Goal: Task Accomplishment & Management: Use online tool/utility

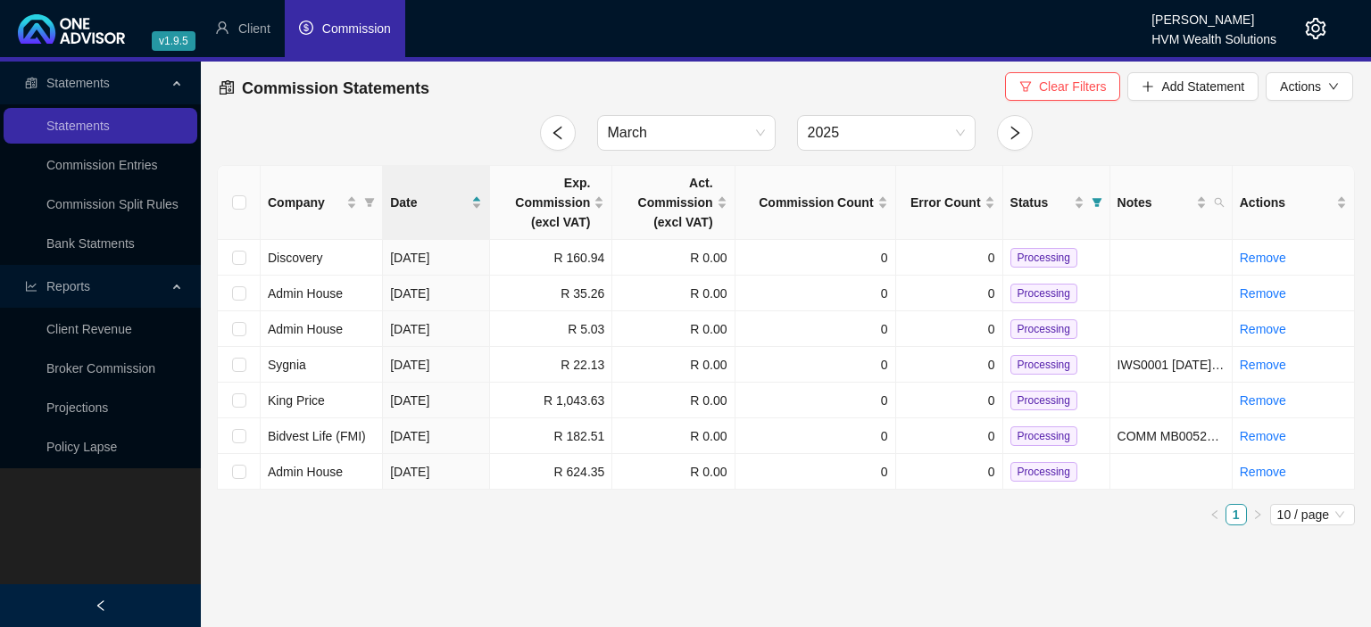
click at [1320, 27] on icon "setting" at bounding box center [1315, 28] width 21 height 21
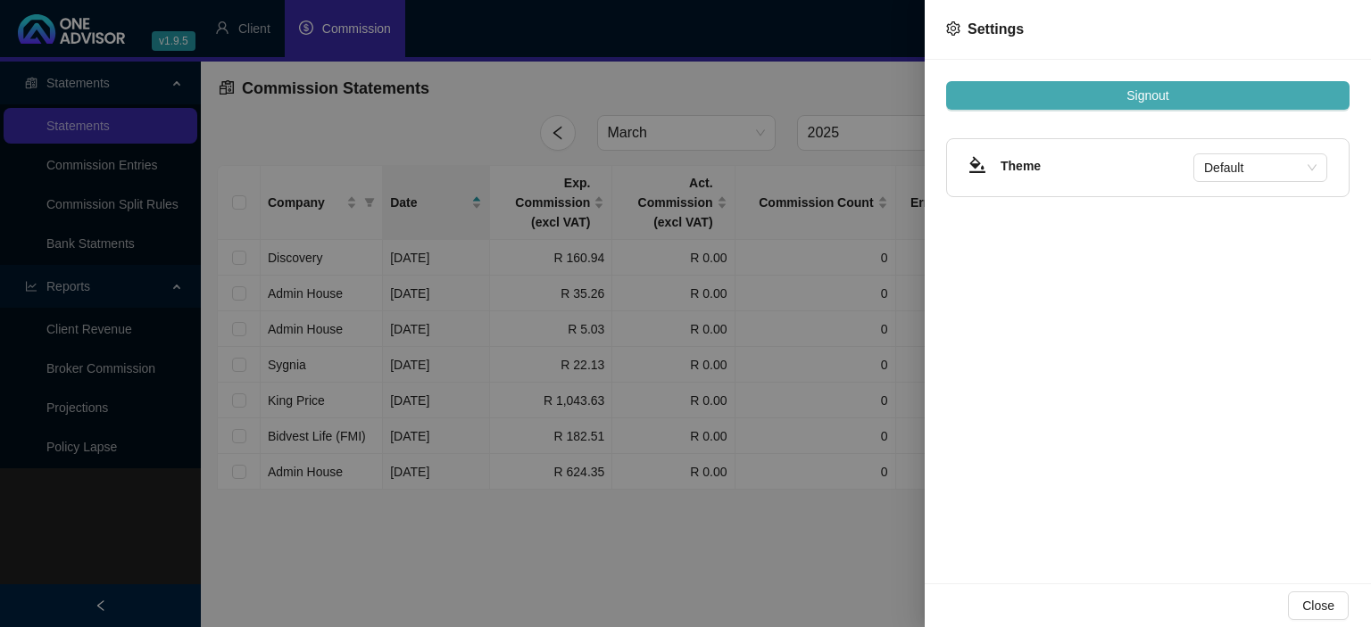
click at [1146, 100] on span "Signout" at bounding box center [1147, 96] width 42 height 20
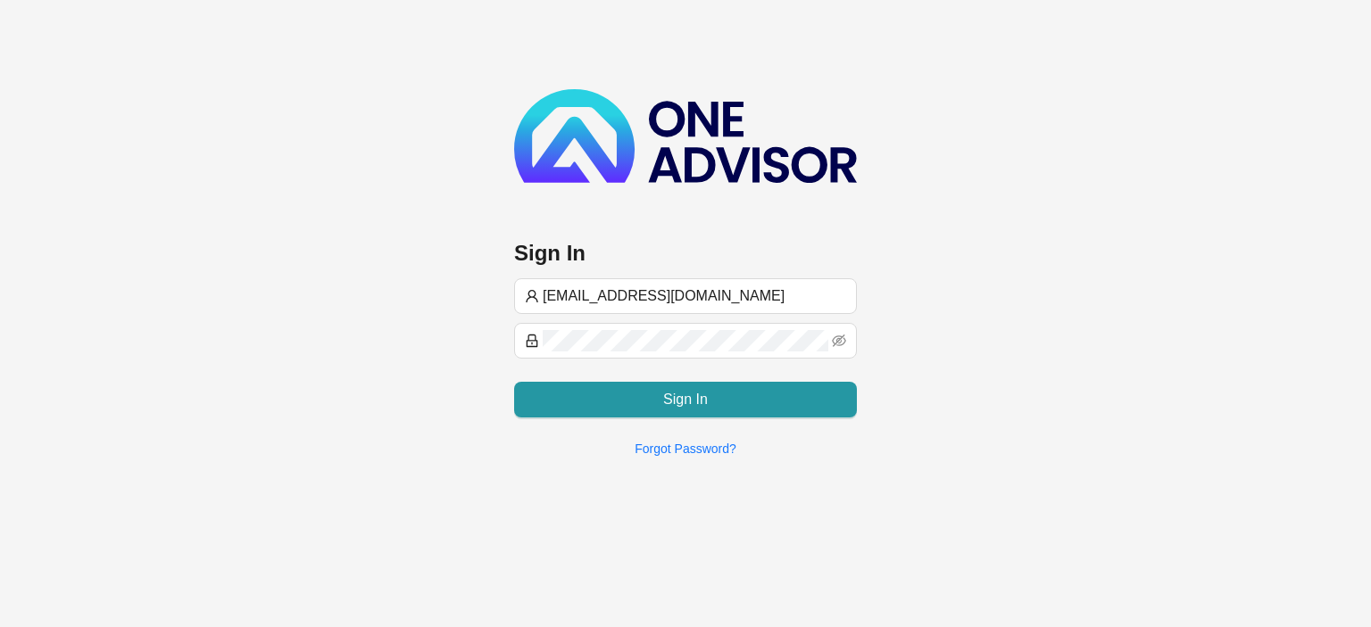
type input "[EMAIL_ADDRESS][DOMAIN_NAME]"
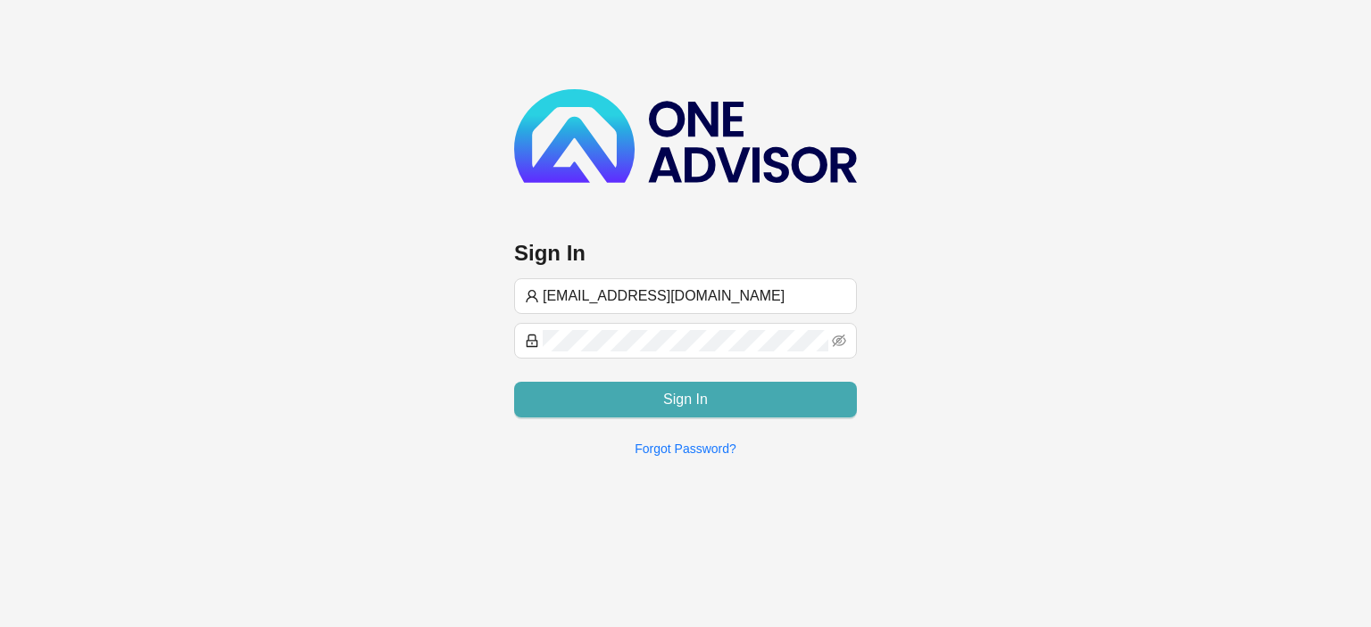
type input "[EMAIL_ADDRESS][DOMAIN_NAME]"
click at [679, 393] on span "Sign In" at bounding box center [685, 399] width 45 height 21
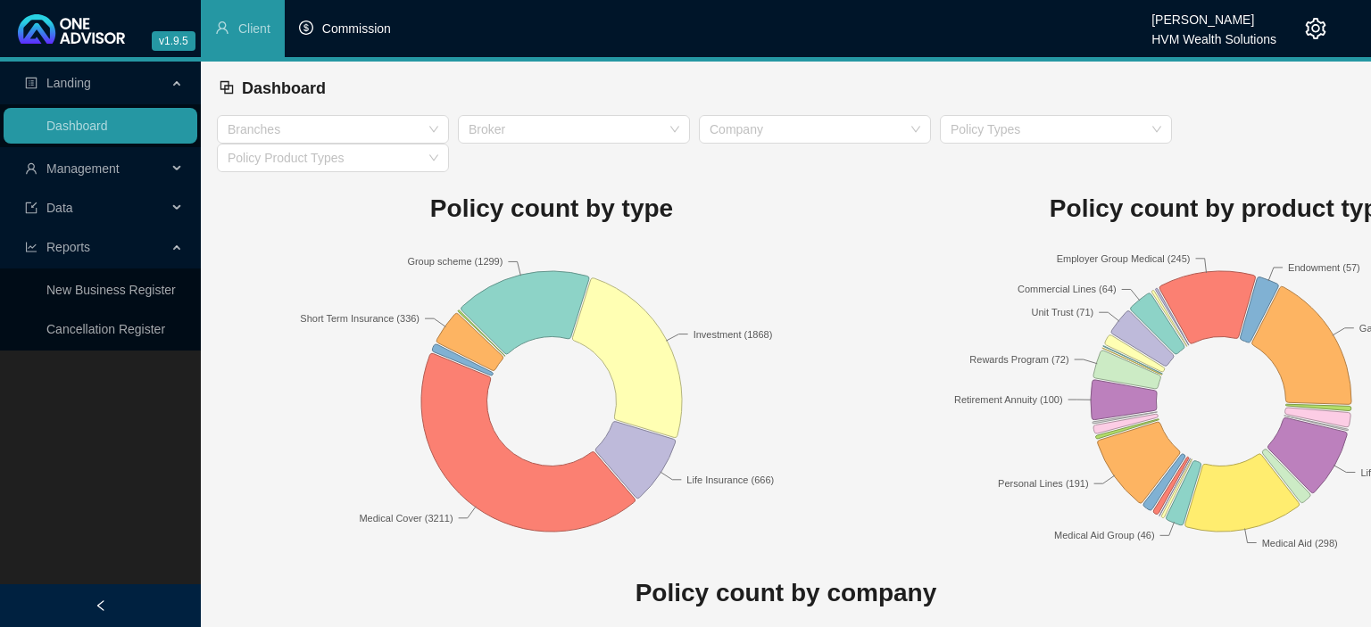
click at [353, 30] on span "Commission" at bounding box center [356, 28] width 69 height 14
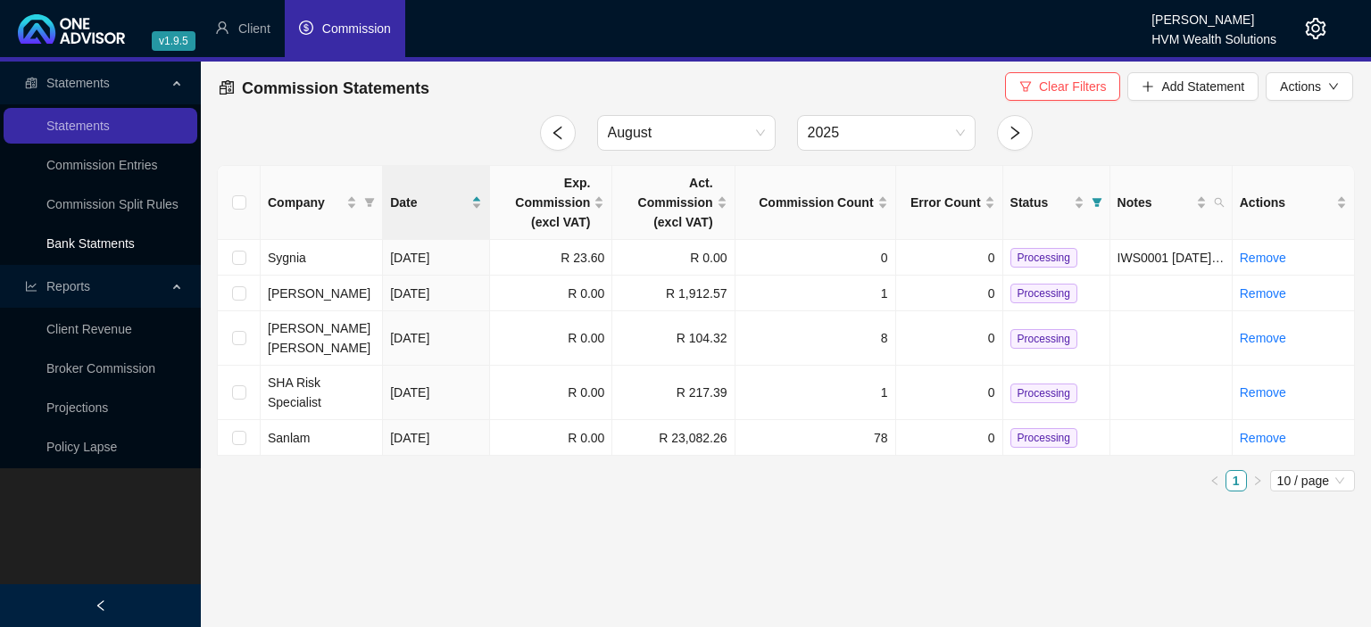
click at [118, 240] on link "Bank Statments" at bounding box center [90, 244] width 88 height 14
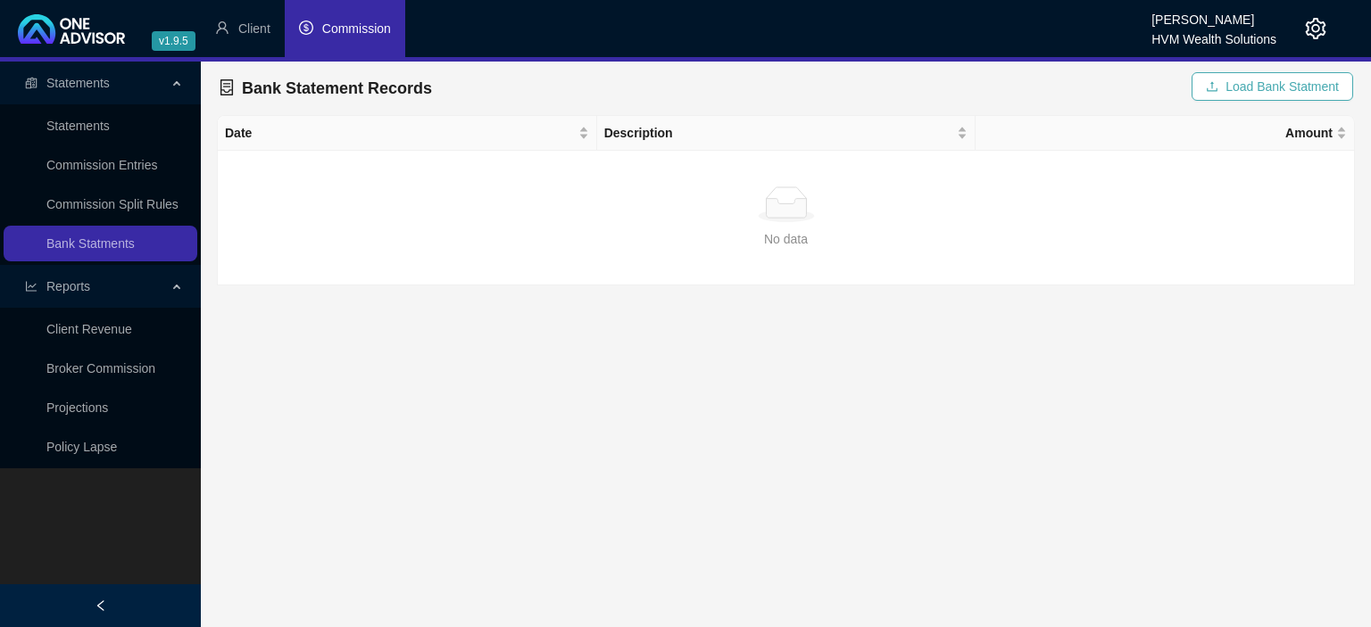
click at [1202, 89] on button "Load Bank Statment" at bounding box center [1273, 86] width 162 height 29
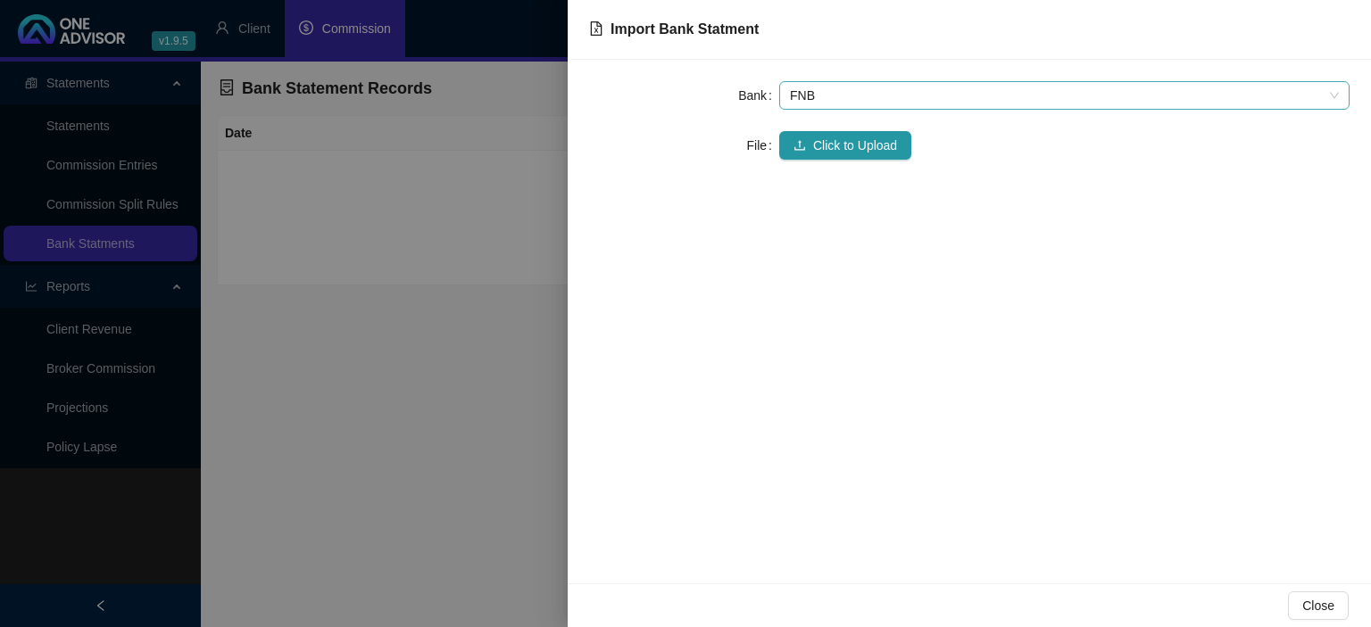
click at [830, 104] on span "FNB" at bounding box center [1064, 95] width 549 height 27
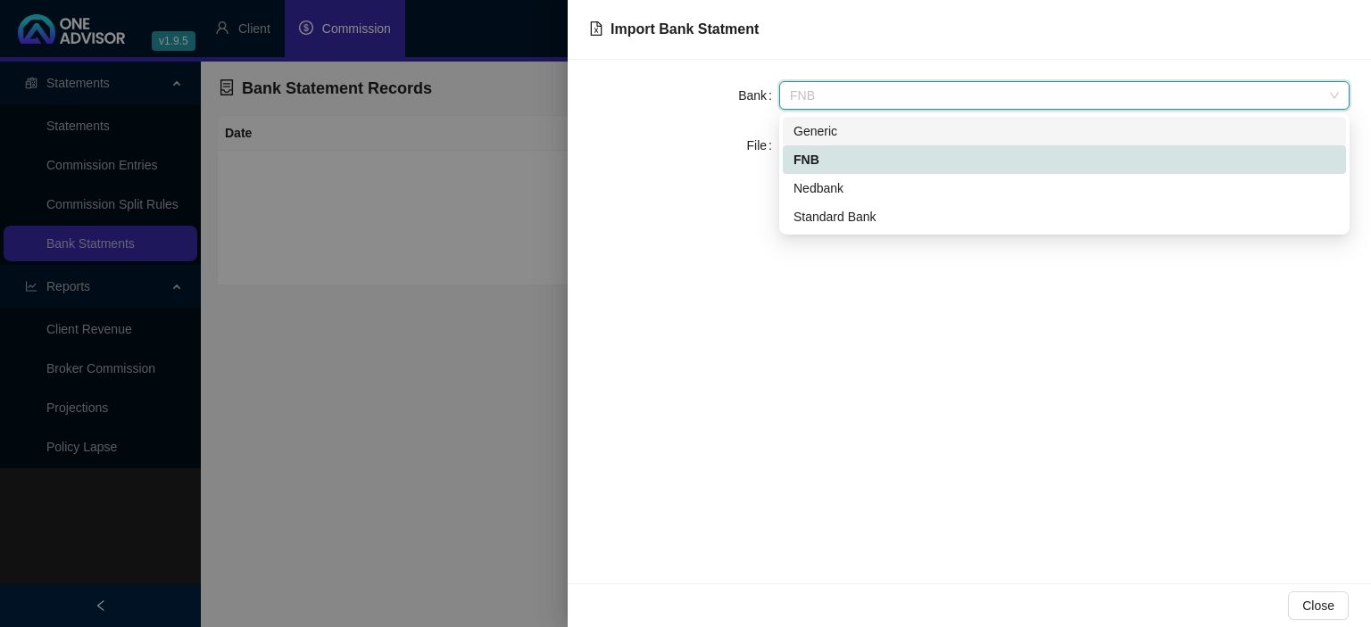
click at [821, 129] on div "Generic" at bounding box center [1064, 131] width 542 height 20
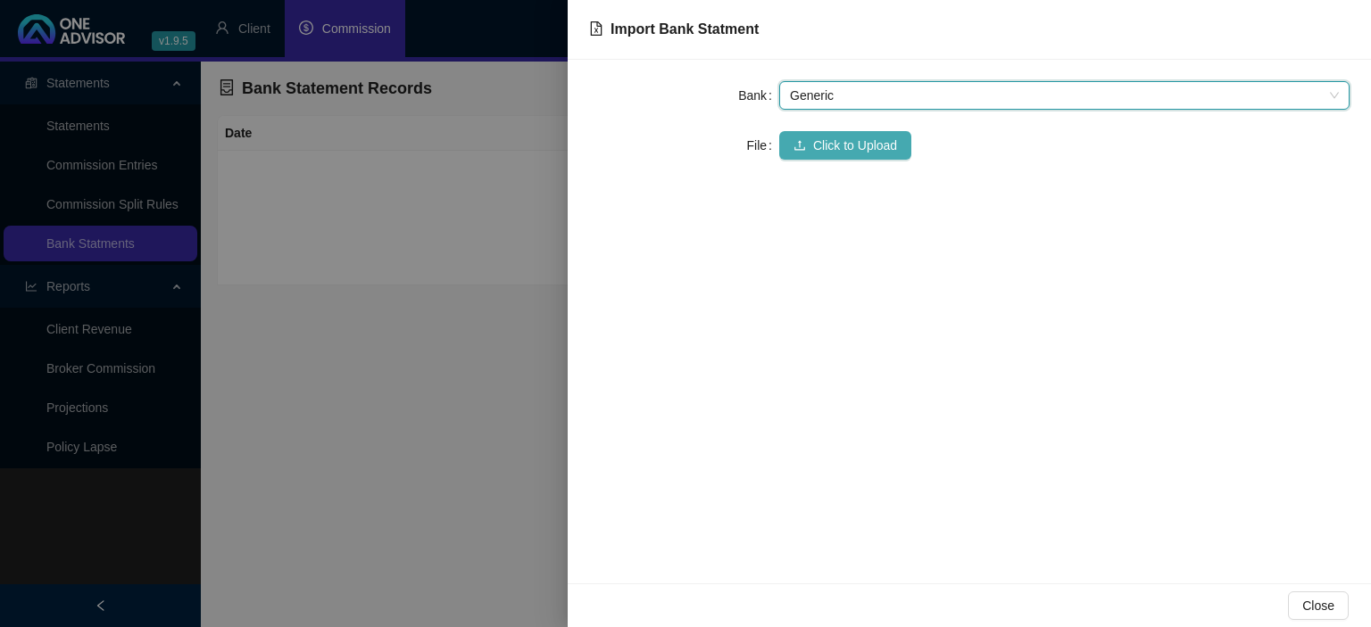
click at [812, 150] on button "Click to Upload" at bounding box center [845, 145] width 132 height 29
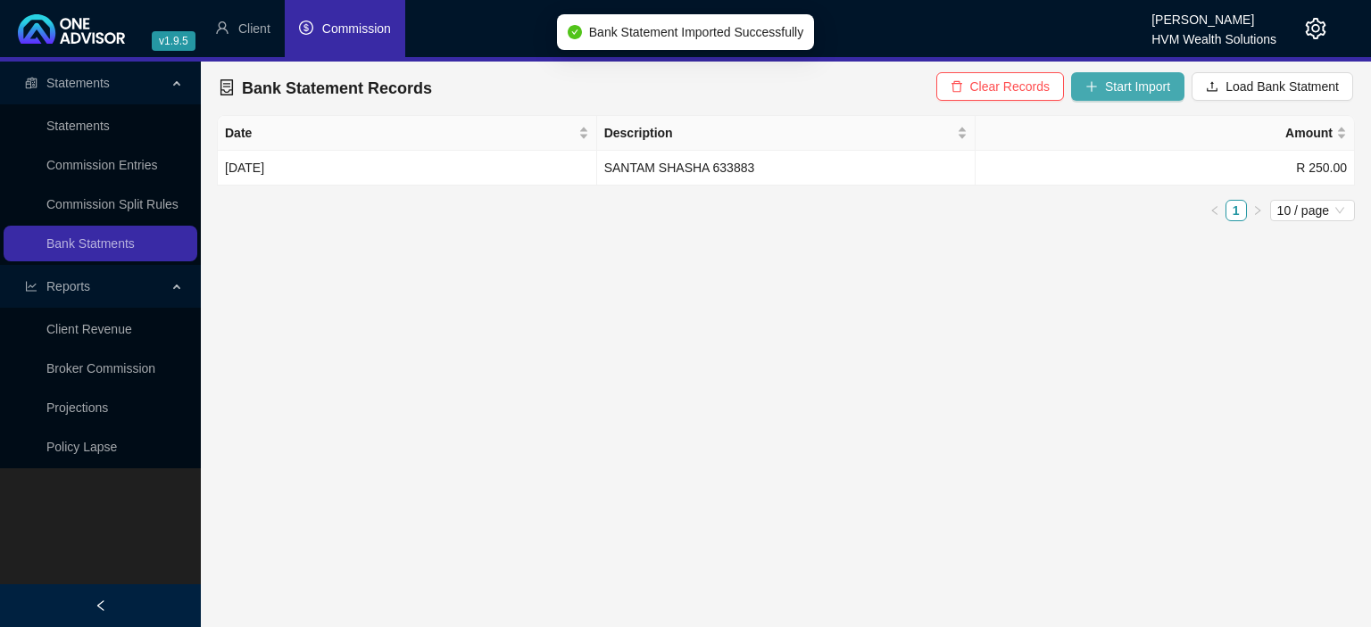
click at [1109, 86] on span "Start Import" at bounding box center [1137, 87] width 65 height 20
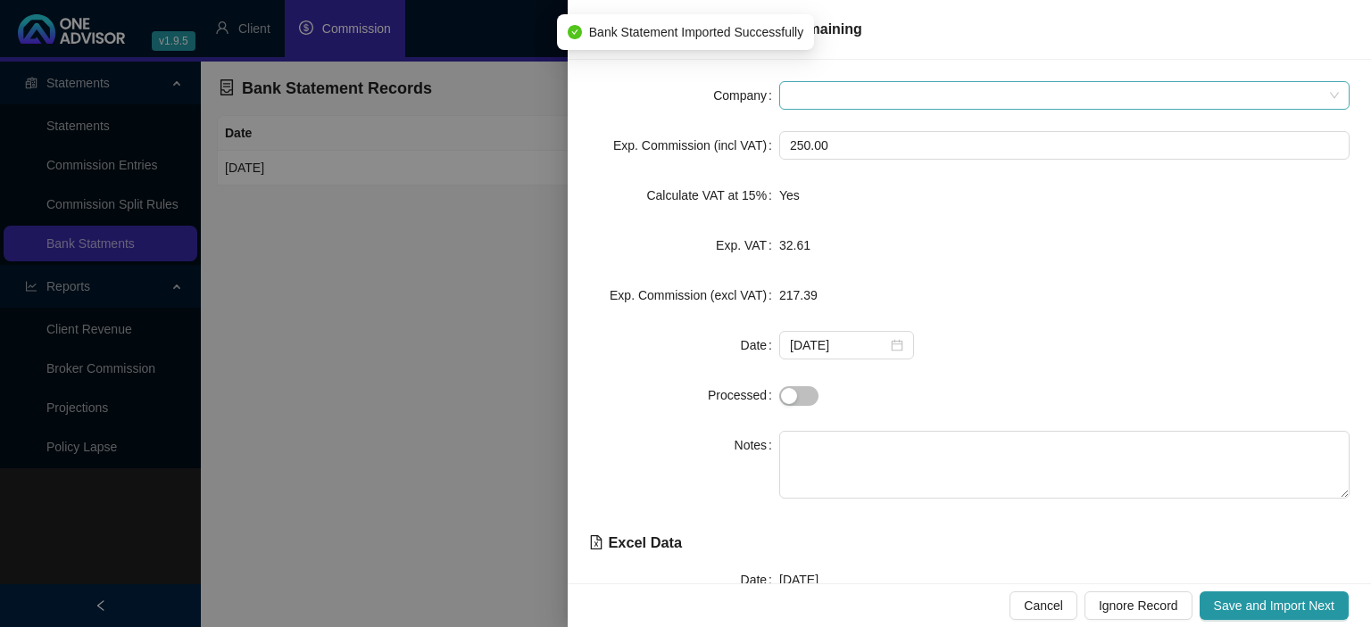
click at [826, 93] on span at bounding box center [1064, 95] width 549 height 27
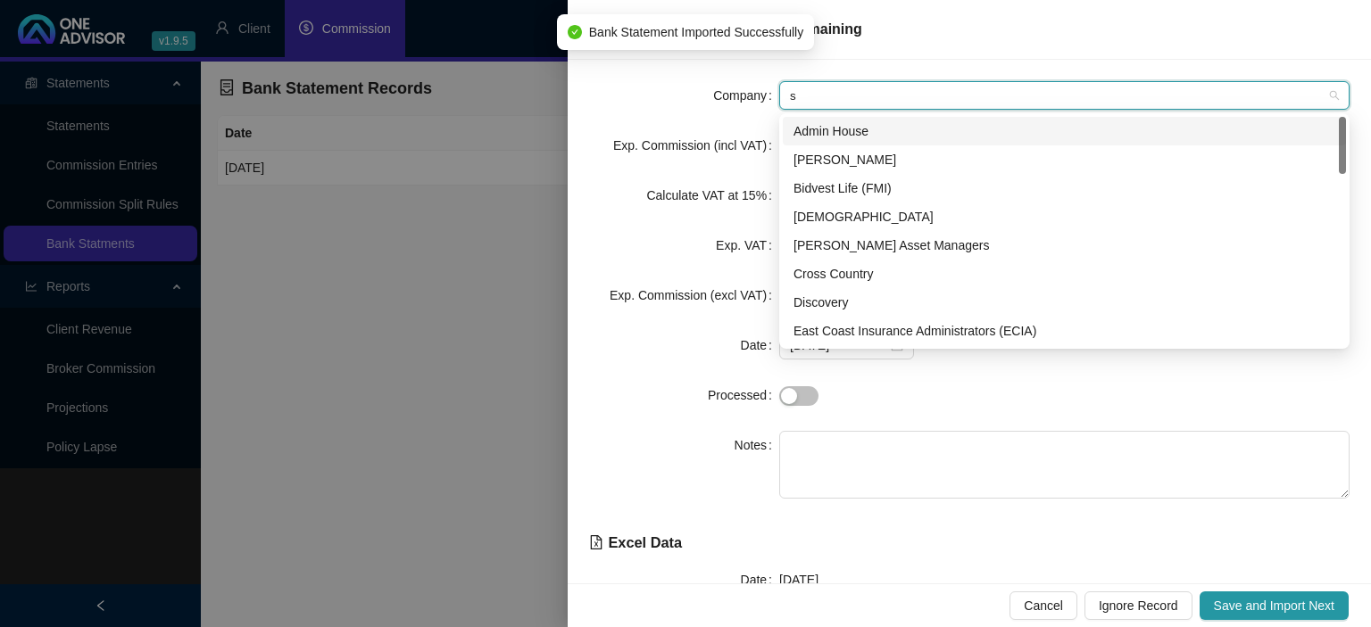
type input "sh"
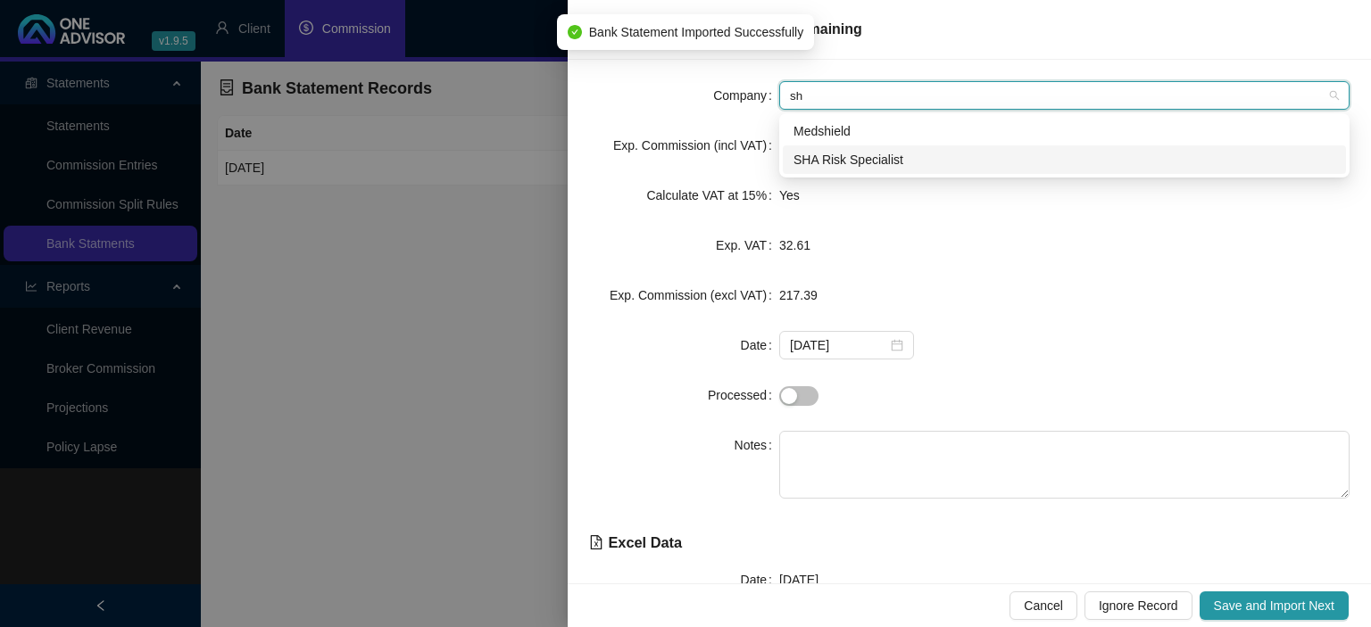
click at [829, 149] on div "SHA Risk Specialist" at bounding box center [1064, 159] width 563 height 29
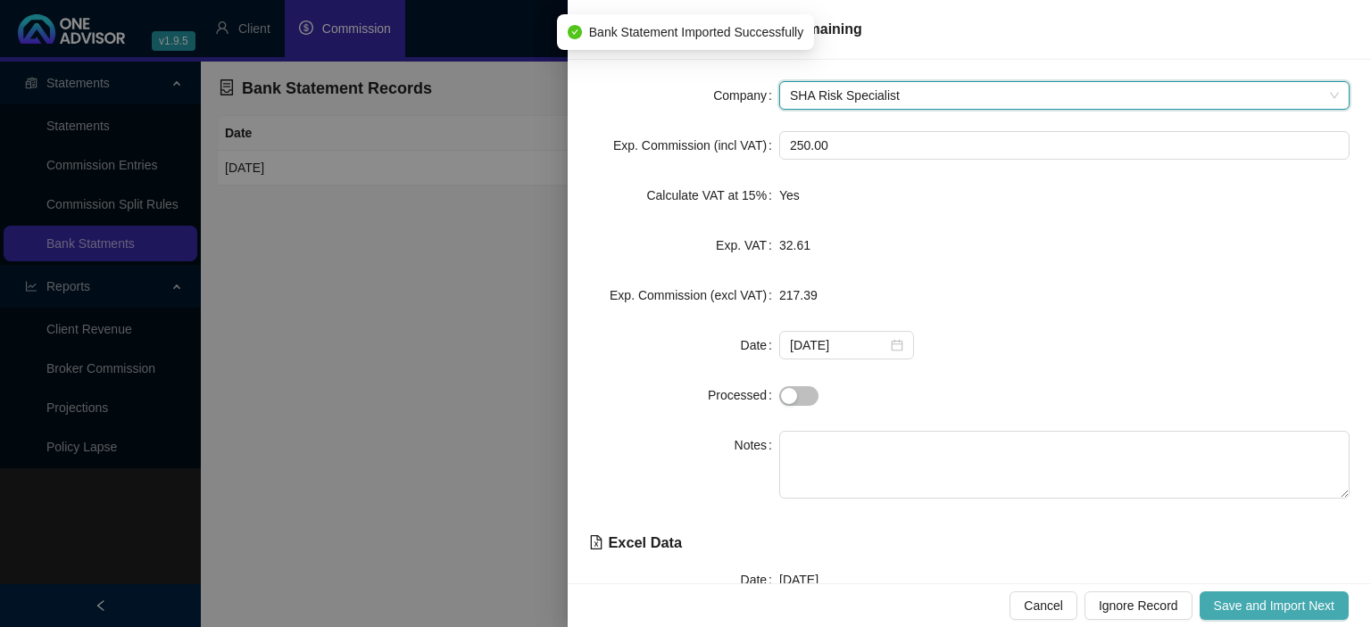
click at [1257, 604] on span "Save and Import Next" at bounding box center [1274, 606] width 120 height 20
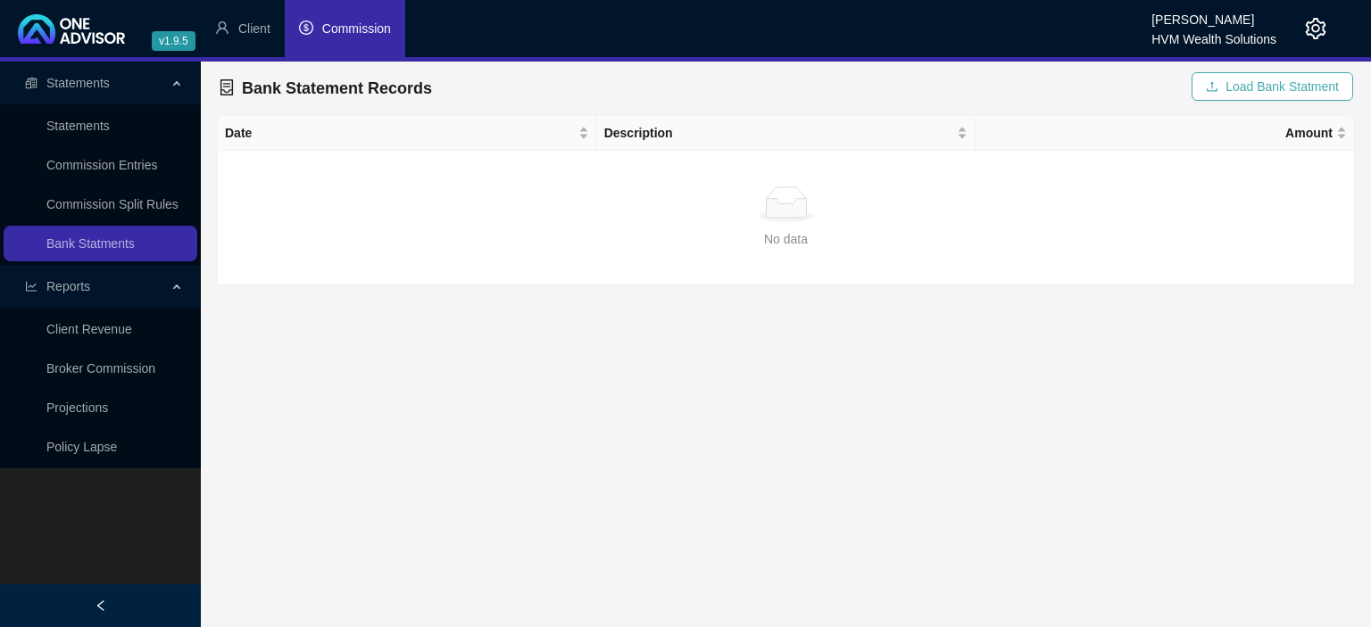
click at [1242, 91] on span "Load Bank Statment" at bounding box center [1281, 87] width 113 height 20
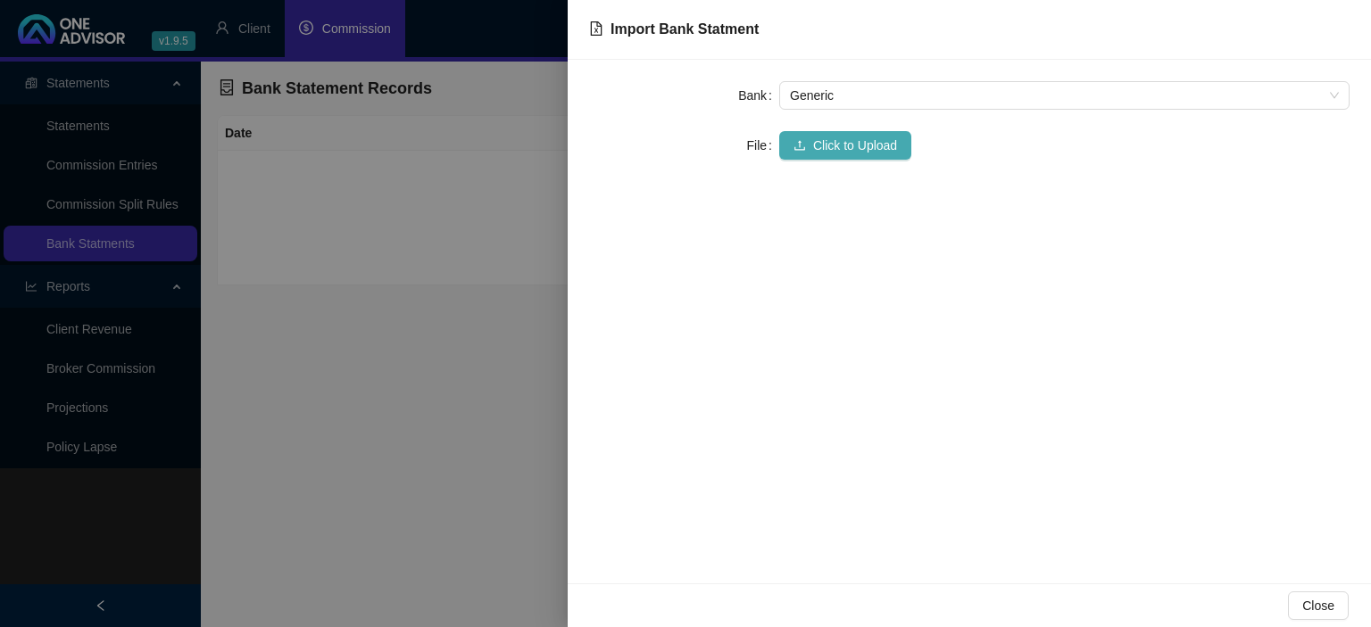
click at [862, 149] on span "Click to Upload" at bounding box center [855, 146] width 84 height 20
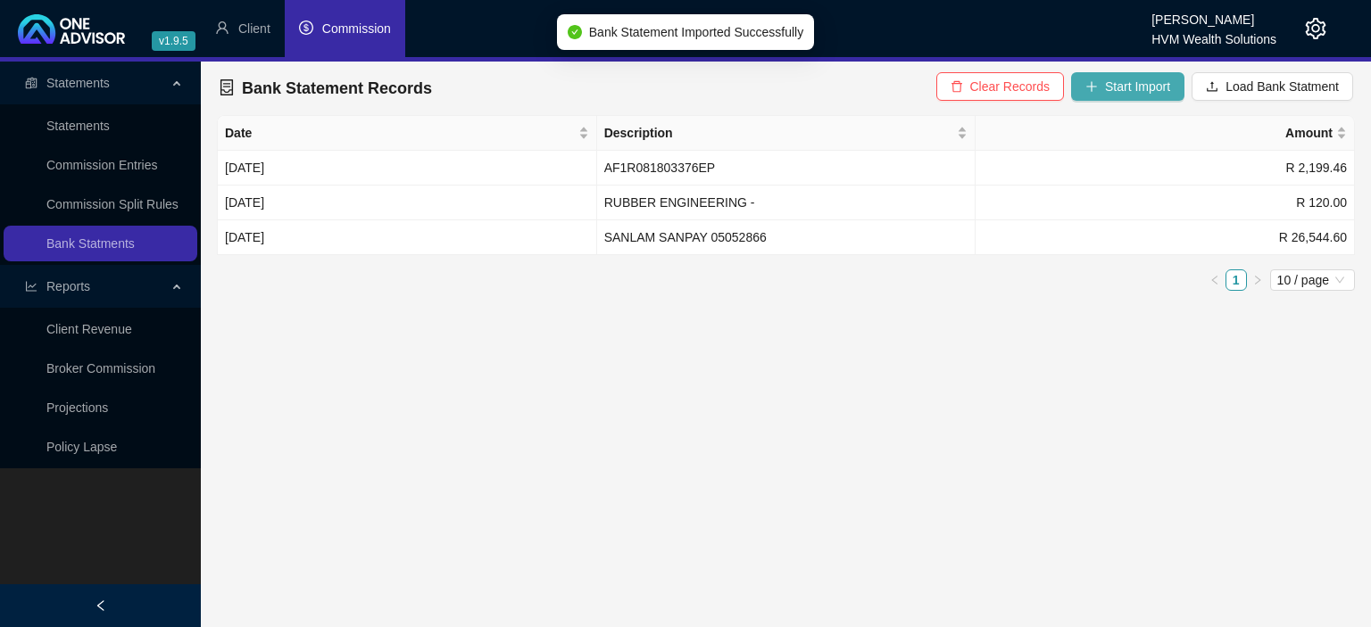
click at [1130, 91] on span "Start Import" at bounding box center [1137, 87] width 65 height 20
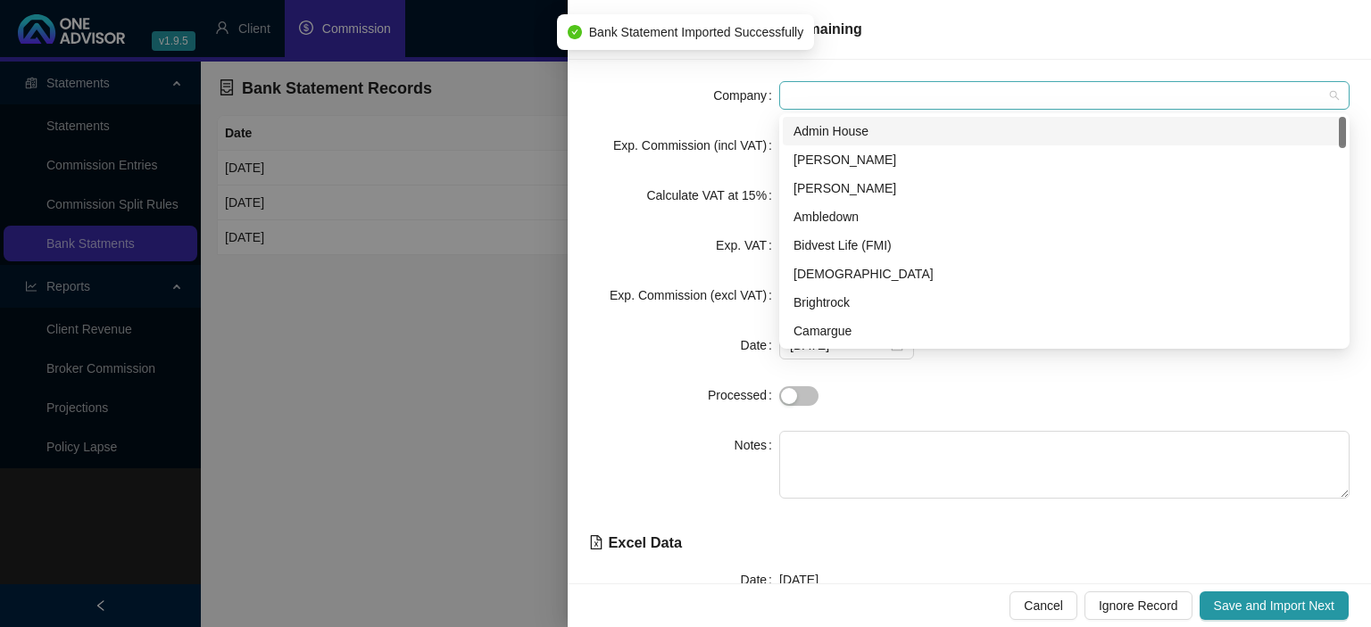
click at [856, 95] on span at bounding box center [1064, 95] width 549 height 27
type input "al"
click at [849, 128] on div "[PERSON_NAME]" at bounding box center [1064, 131] width 542 height 20
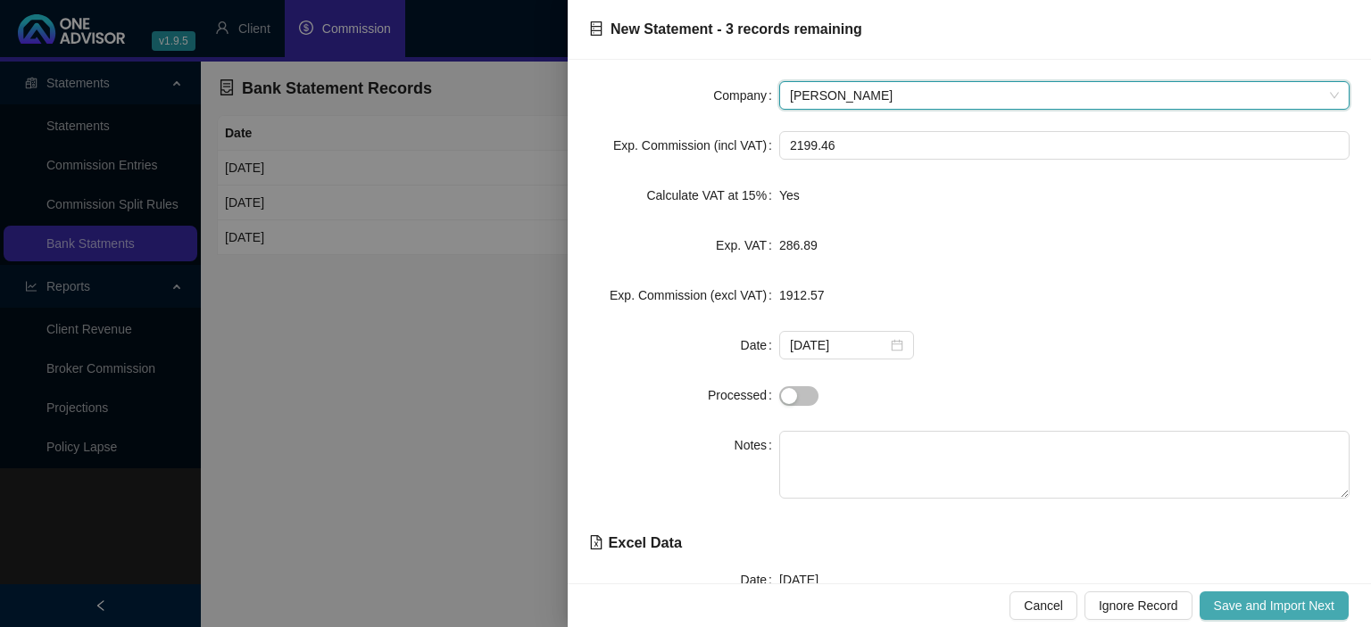
click at [1233, 603] on span "Save and Import Next" at bounding box center [1274, 606] width 120 height 20
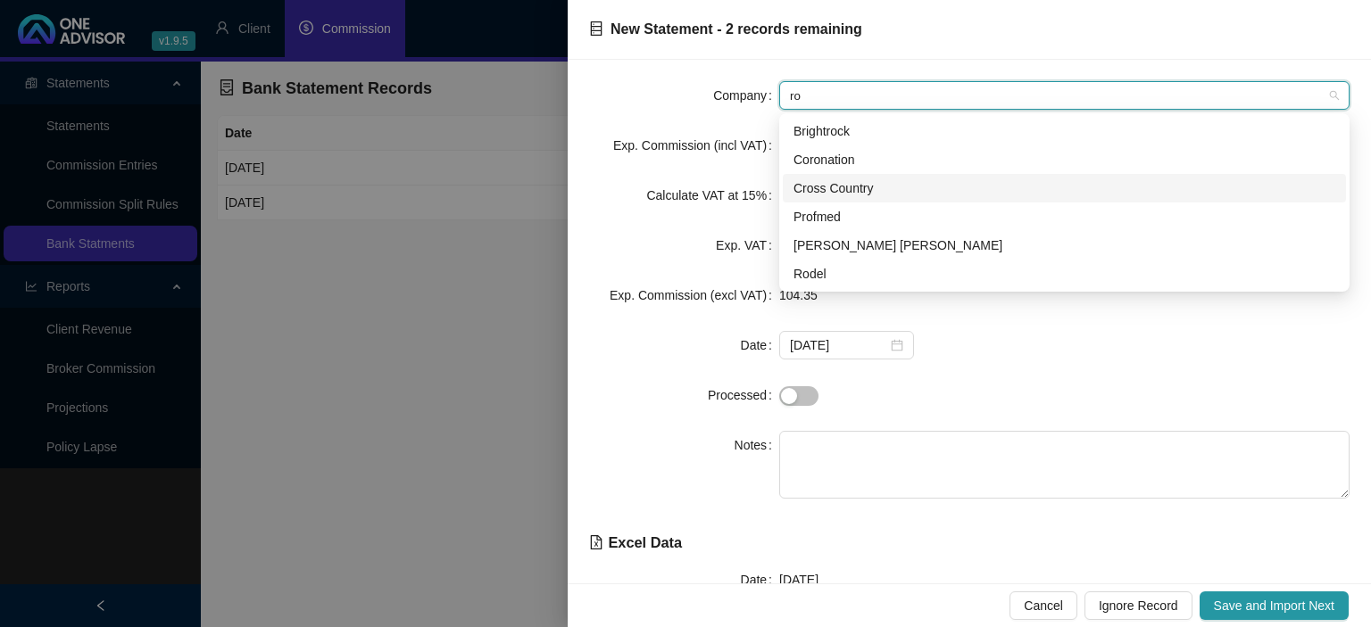
type input "rob"
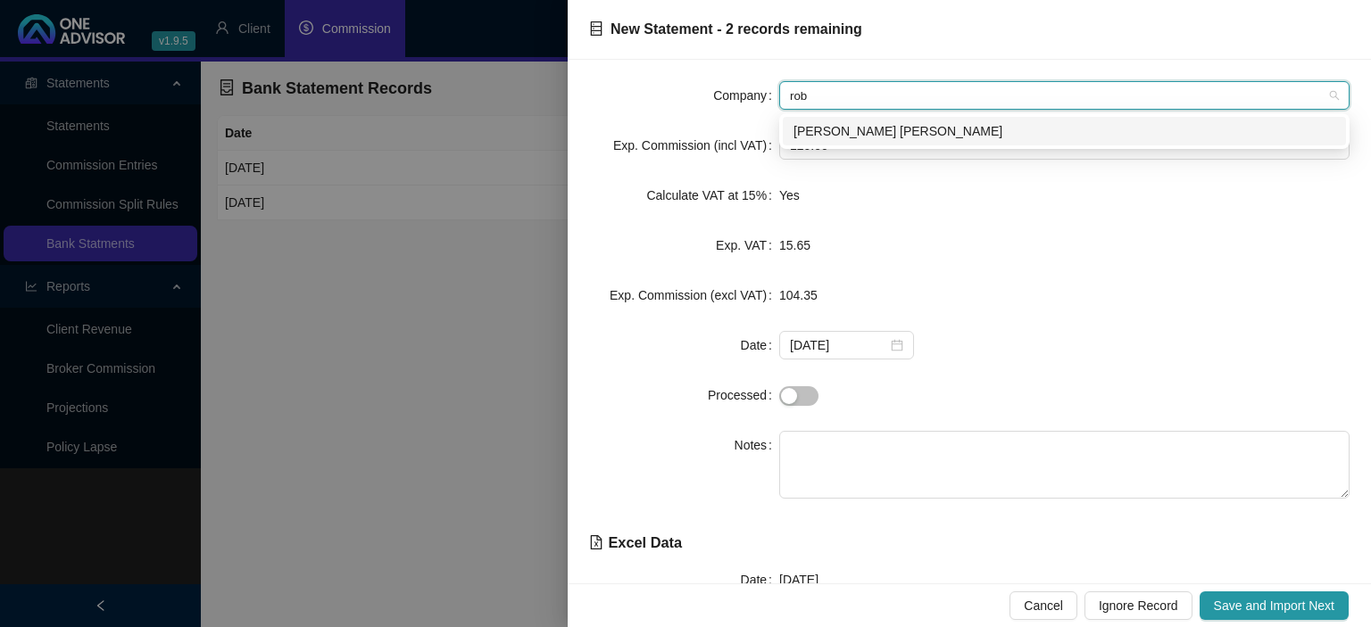
click at [853, 133] on div "[PERSON_NAME] [PERSON_NAME]" at bounding box center [1064, 131] width 542 height 20
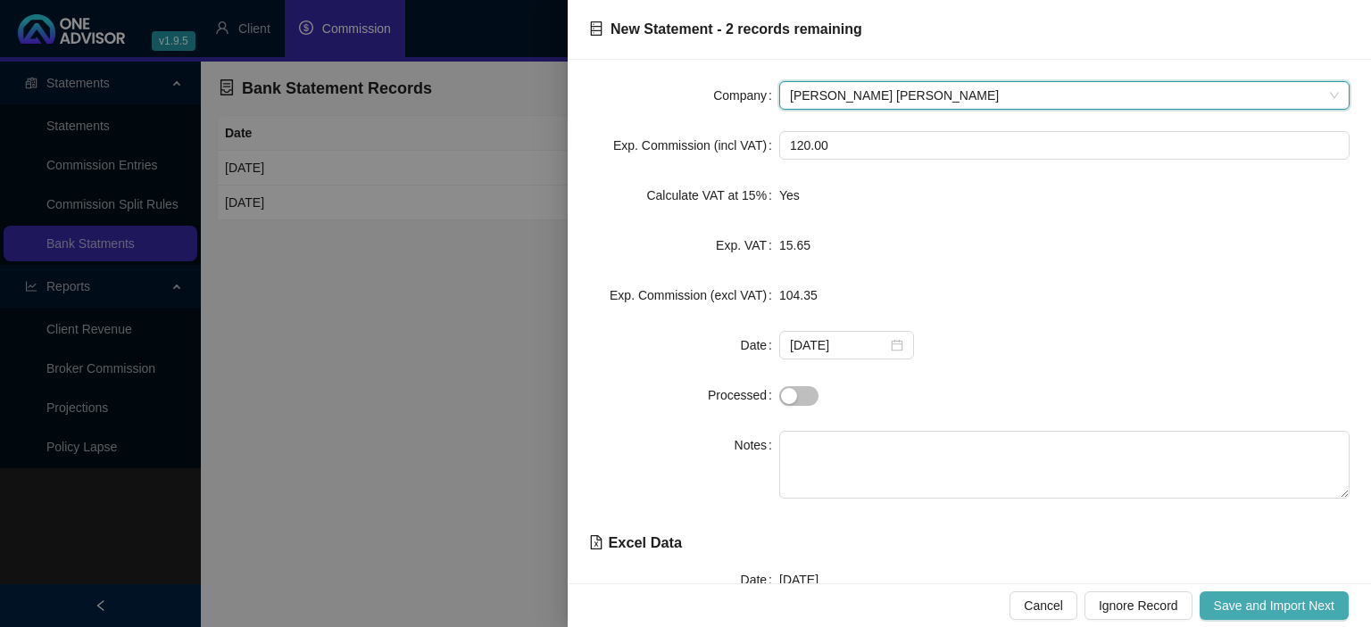
click at [1223, 602] on span "Save and Import Next" at bounding box center [1274, 606] width 120 height 20
drag, startPoint x: 1262, startPoint y: 602, endPoint x: 1259, endPoint y: 591, distance: 11.9
click at [1262, 602] on span "Save and Import Next" at bounding box center [1274, 606] width 120 height 20
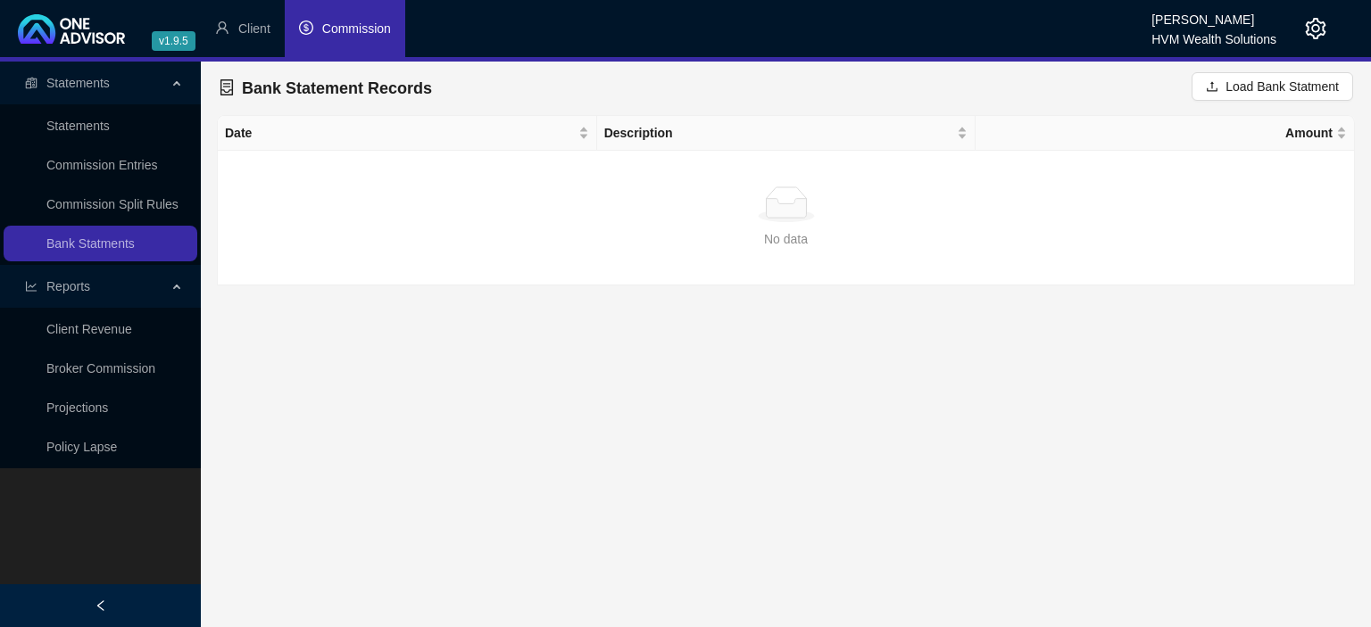
click at [325, 21] on span "Commission" at bounding box center [356, 28] width 69 height 14
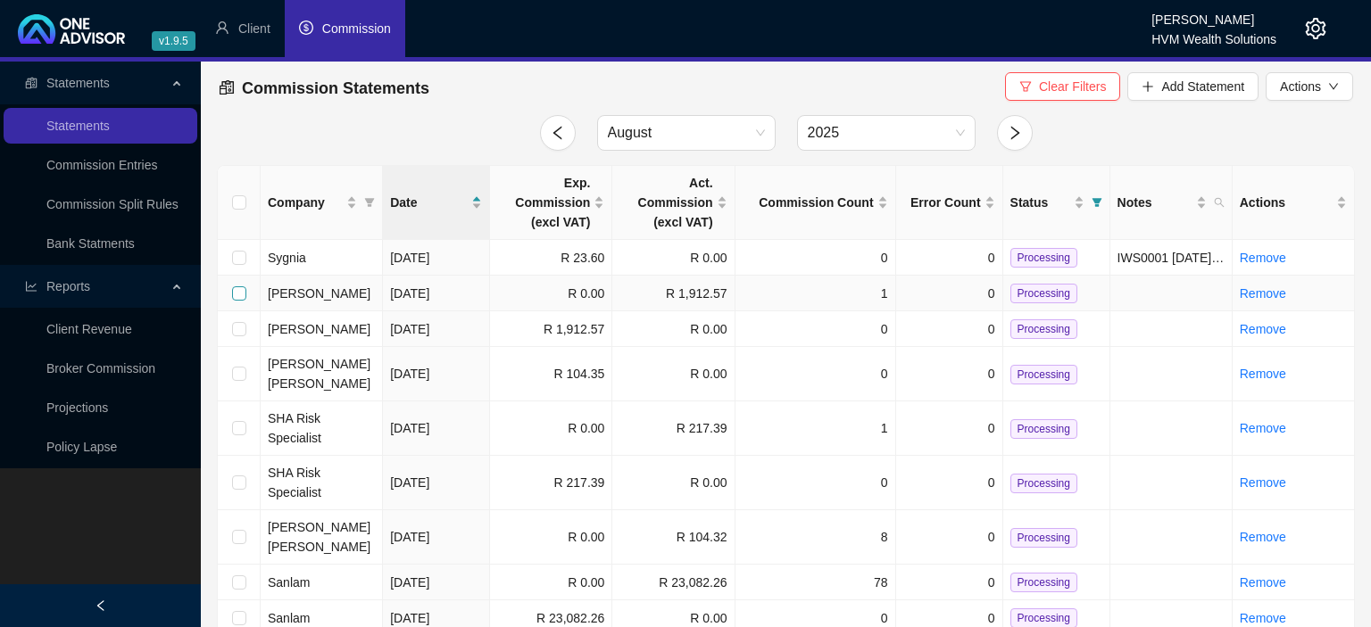
click at [236, 295] on input "checkbox" at bounding box center [239, 293] width 14 height 14
checkbox input "true"
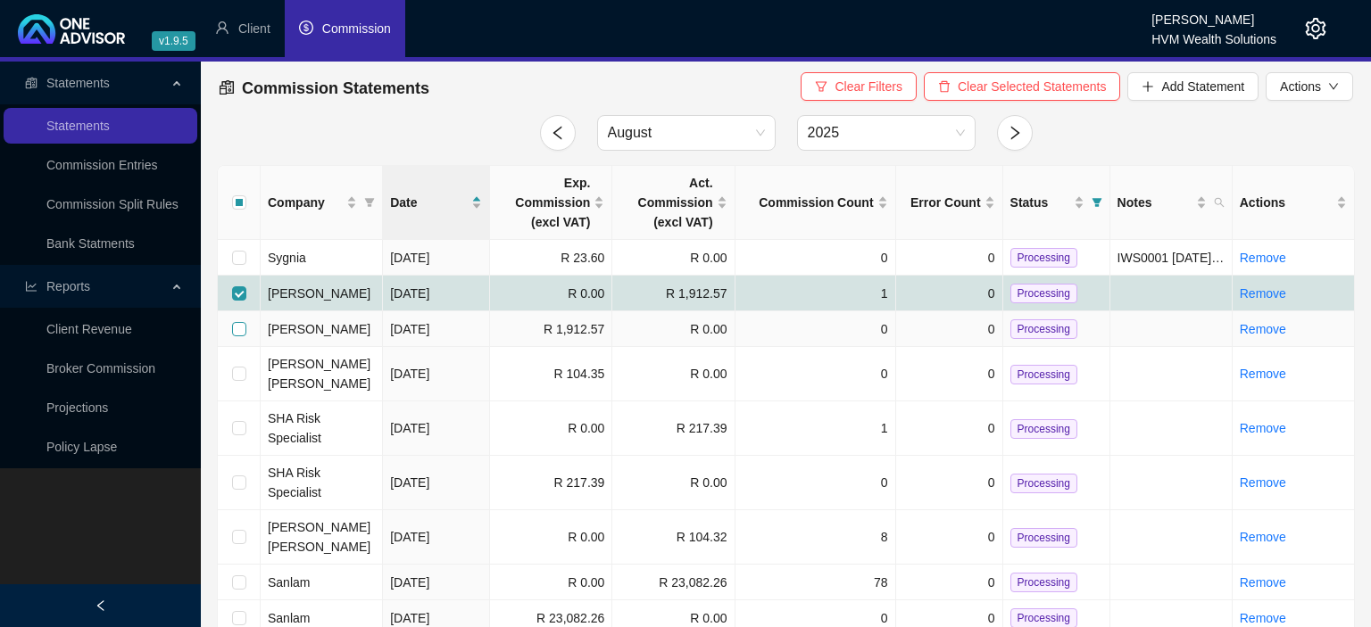
click at [241, 330] on input "checkbox" at bounding box center [239, 329] width 14 height 14
checkbox input "true"
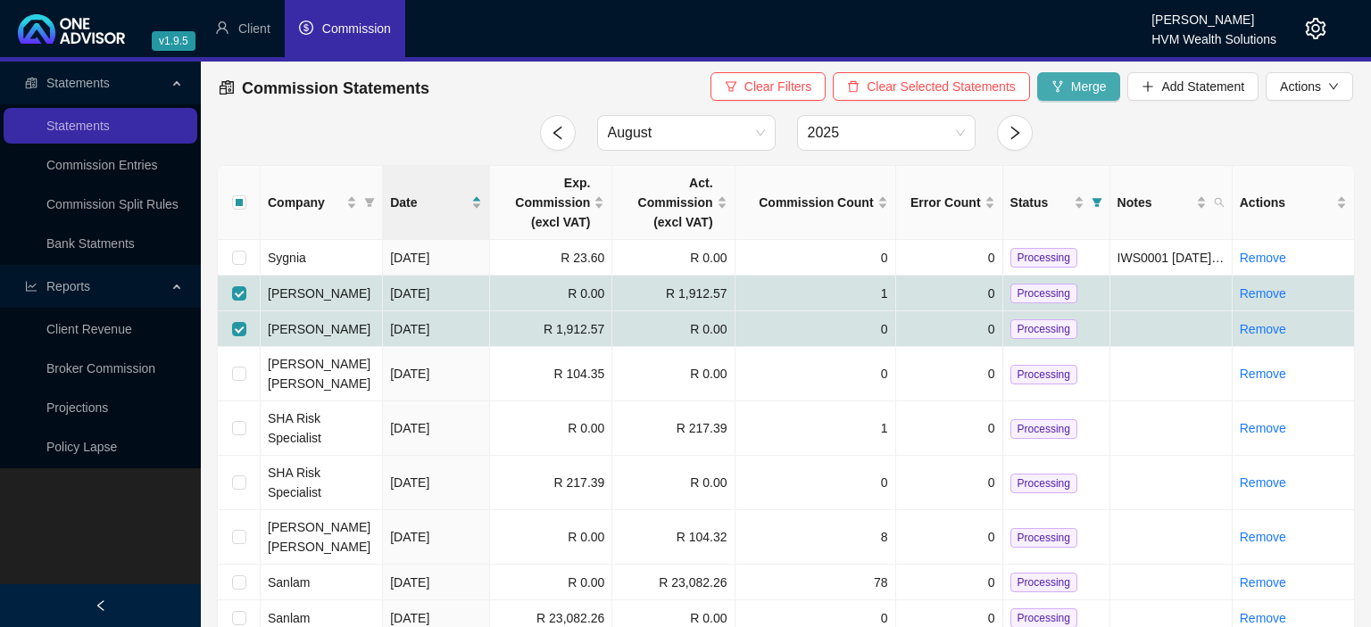
click at [1076, 88] on span "Merge" at bounding box center [1089, 87] width 36 height 20
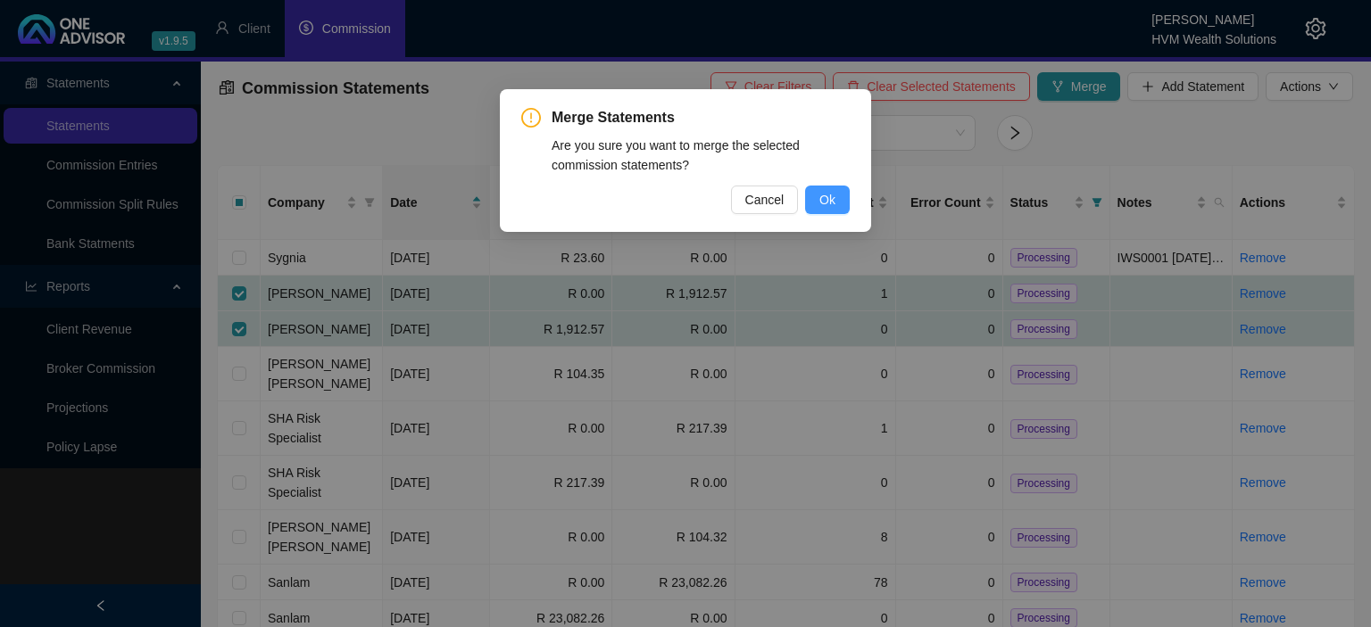
click at [818, 197] on button "Ok" at bounding box center [827, 200] width 45 height 29
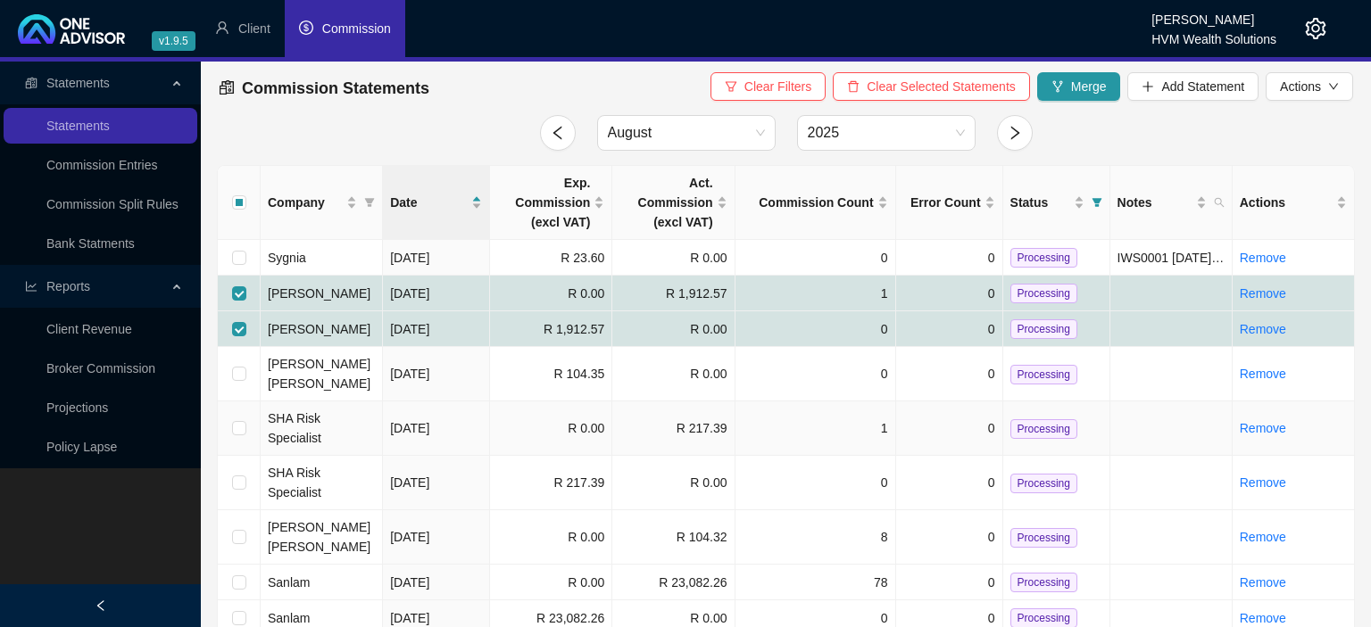
checkbox input "false"
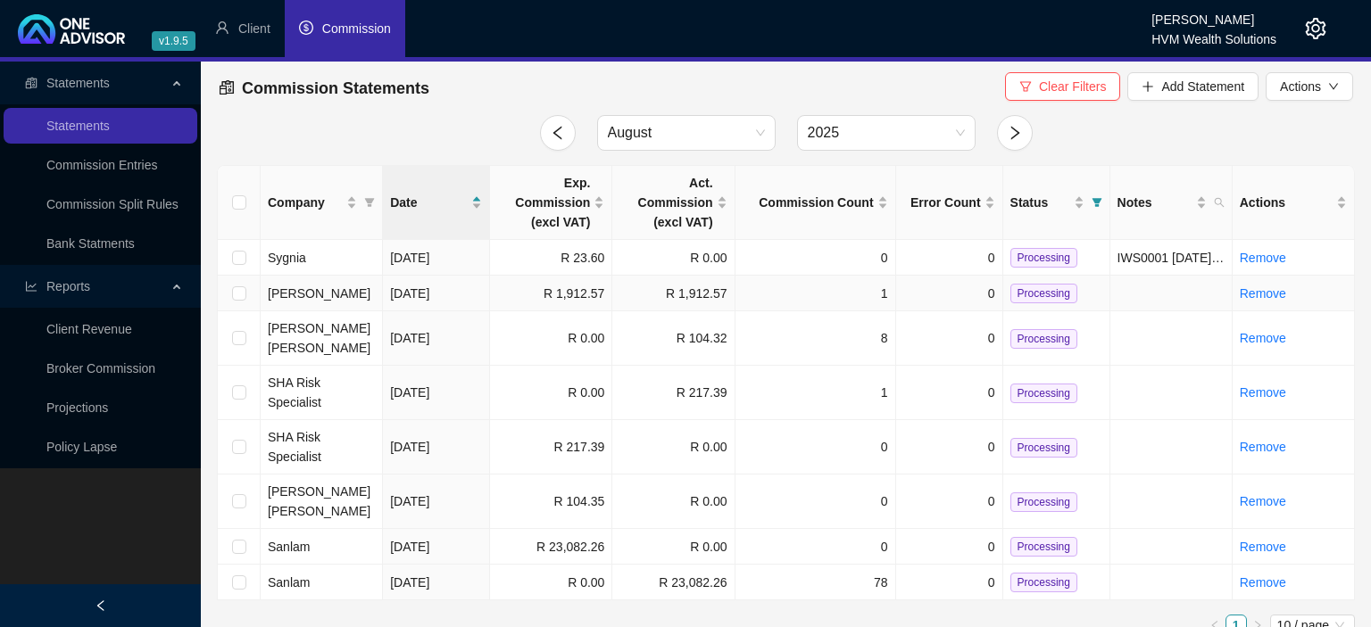
click at [1044, 292] on span "Processing" at bounding box center [1043, 294] width 67 height 20
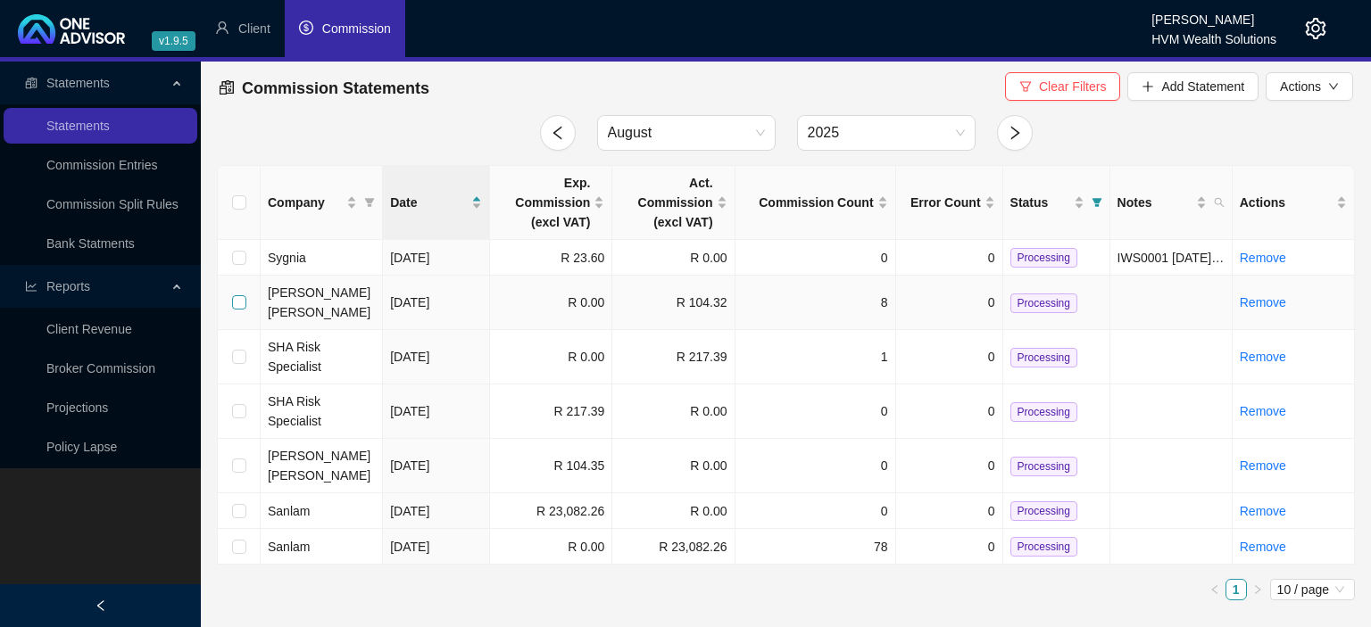
click at [240, 298] on input "checkbox" at bounding box center [239, 302] width 14 height 14
checkbox input "true"
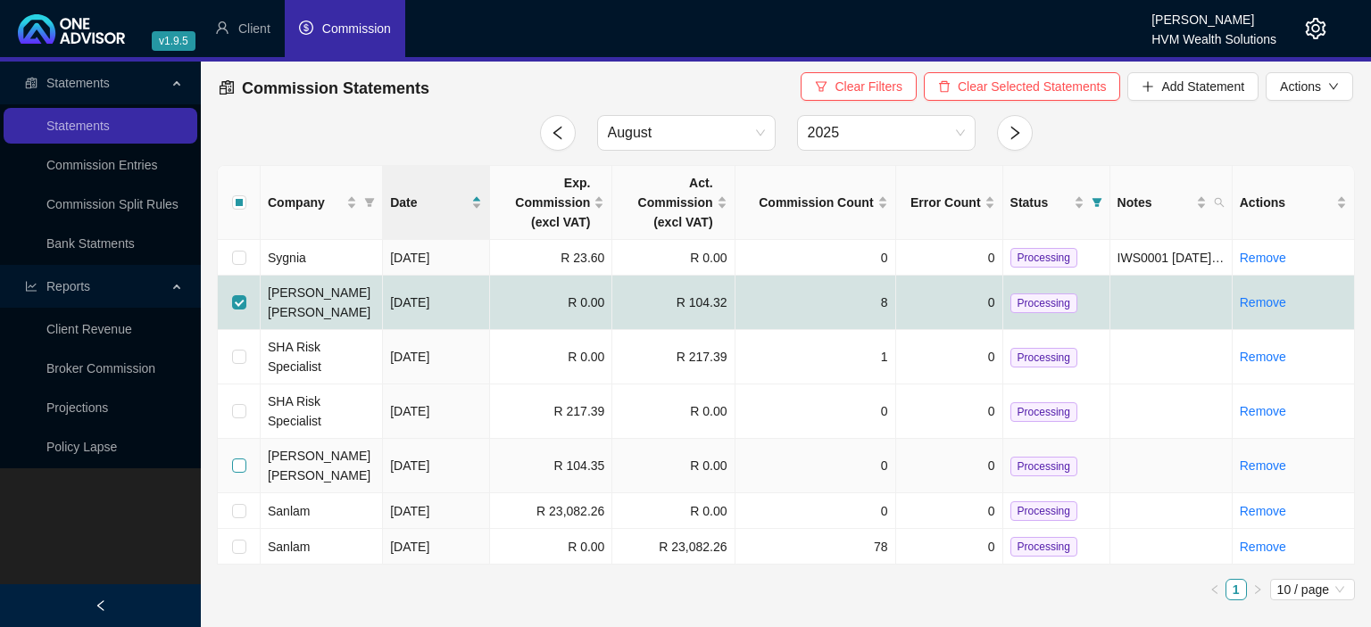
click at [242, 459] on input "checkbox" at bounding box center [239, 466] width 14 height 14
checkbox input "true"
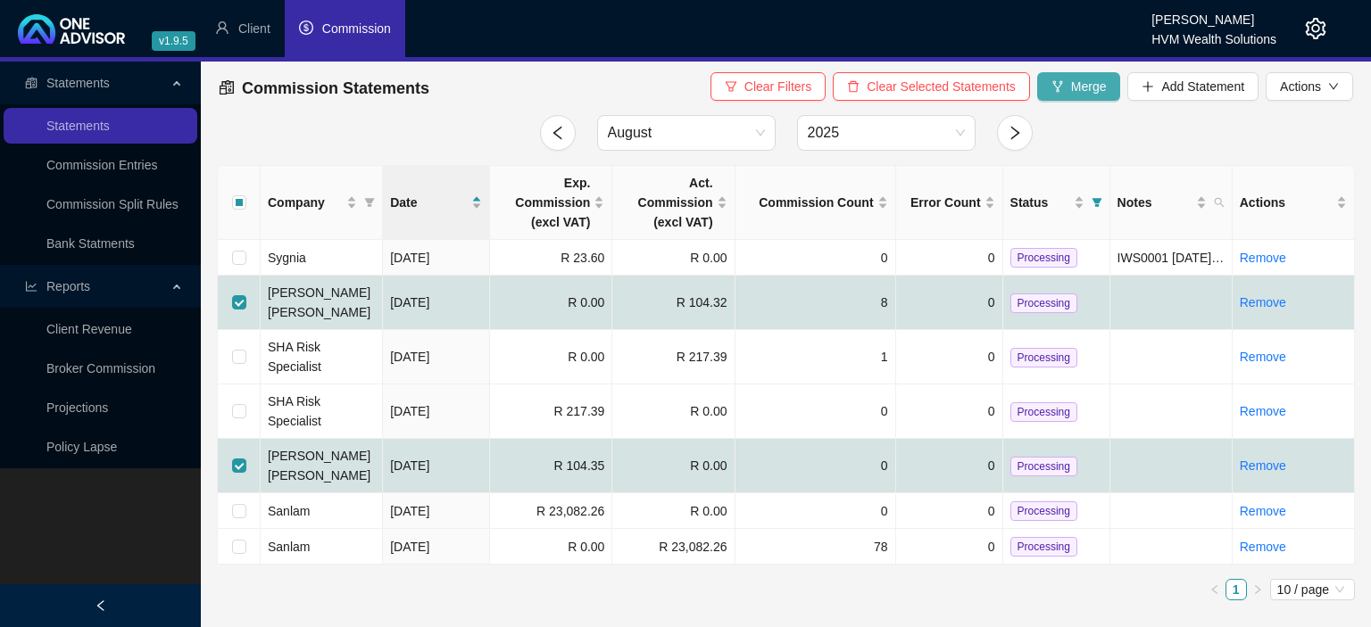
click at [1069, 97] on button "Merge" at bounding box center [1079, 86] width 84 height 29
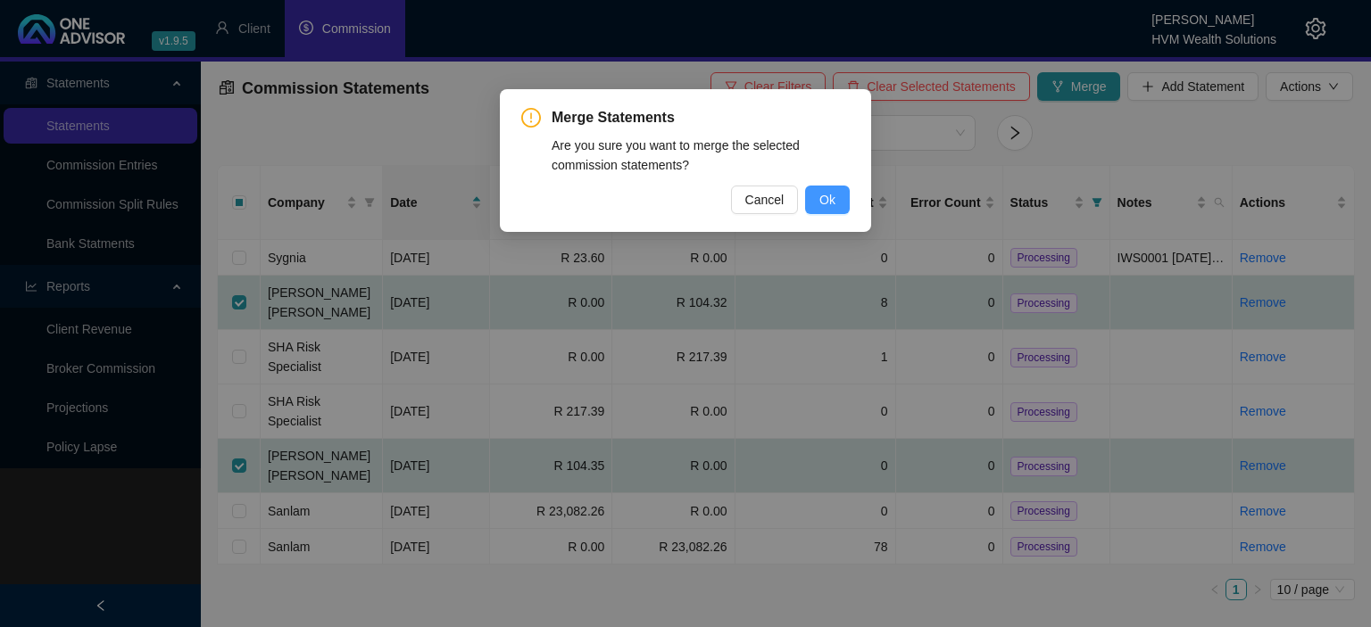
click at [818, 195] on button "Ok" at bounding box center [827, 200] width 45 height 29
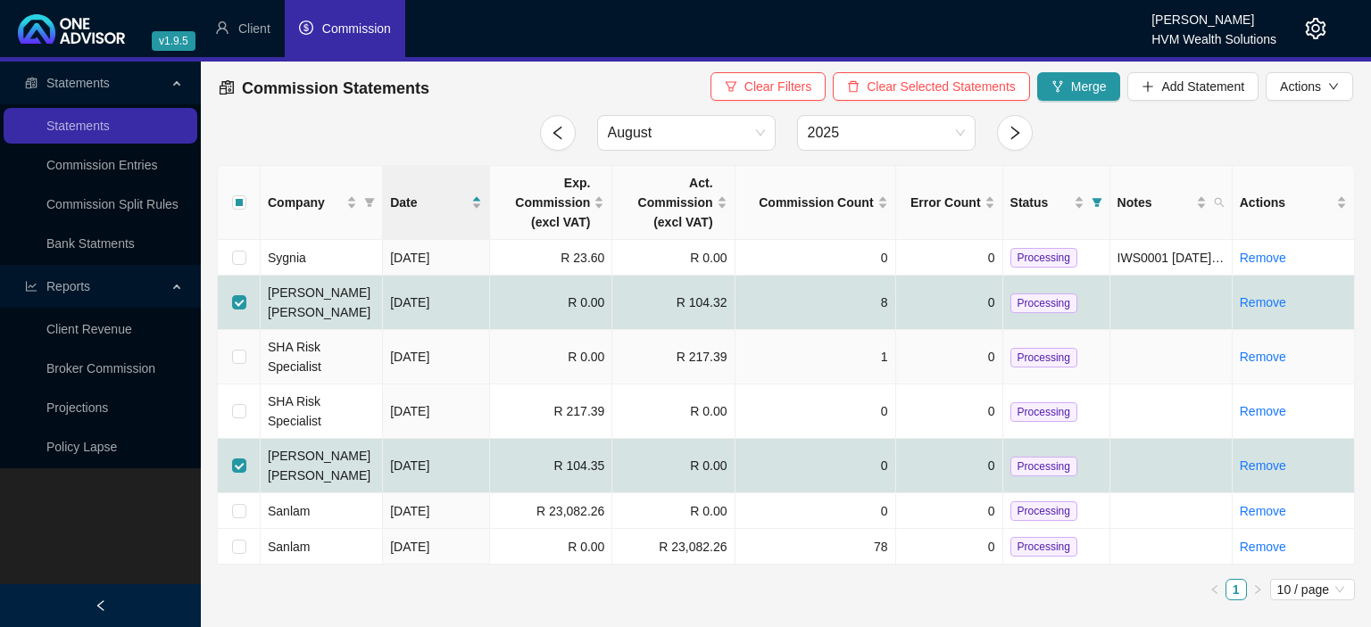
checkbox input "false"
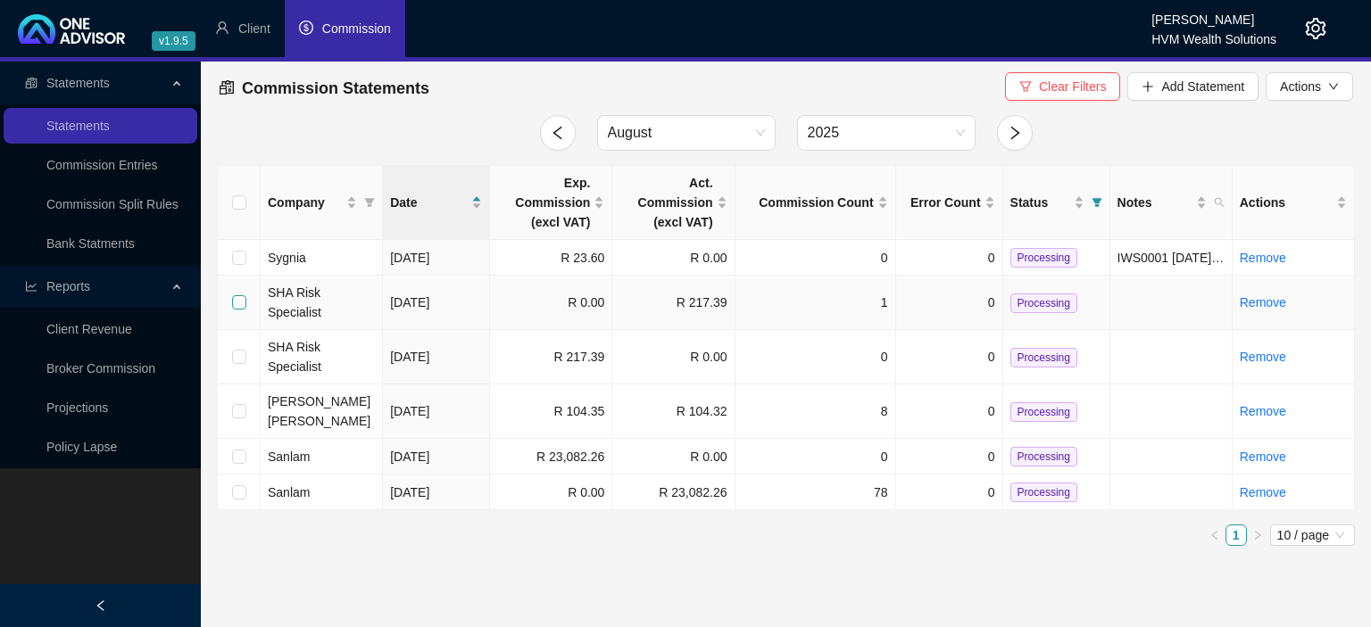
click at [237, 295] on input "checkbox" at bounding box center [239, 302] width 14 height 14
checkbox input "true"
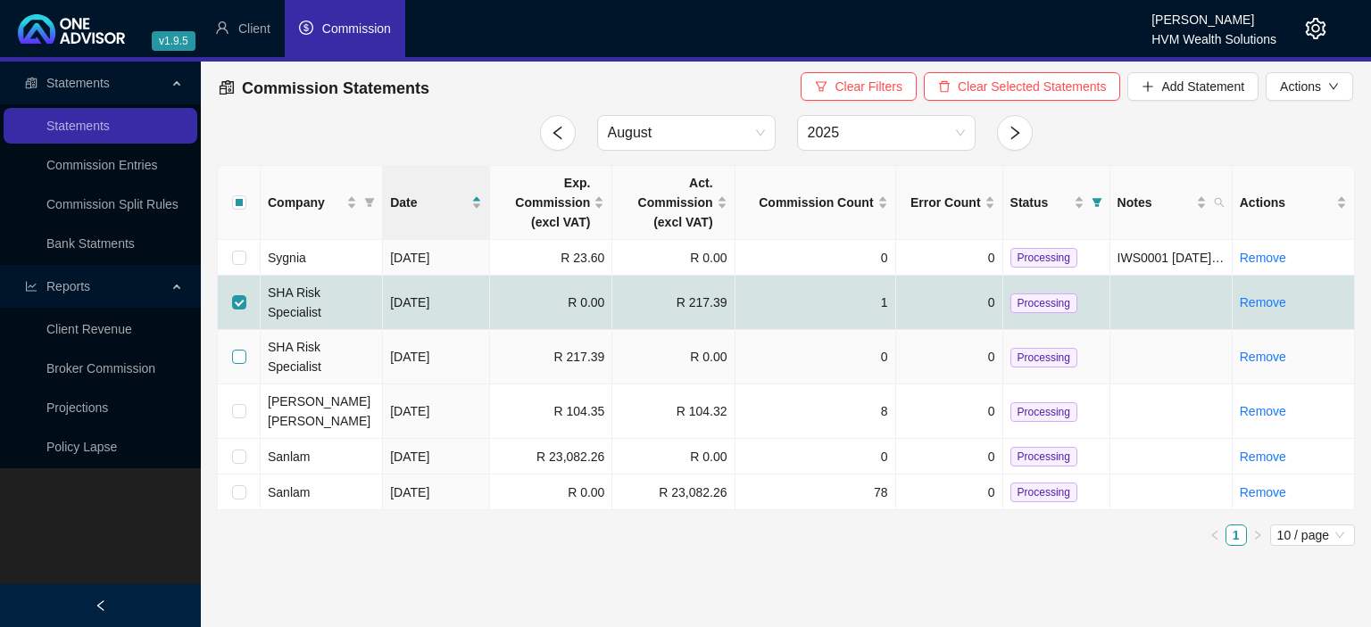
click at [237, 350] on input "checkbox" at bounding box center [239, 357] width 14 height 14
checkbox input "true"
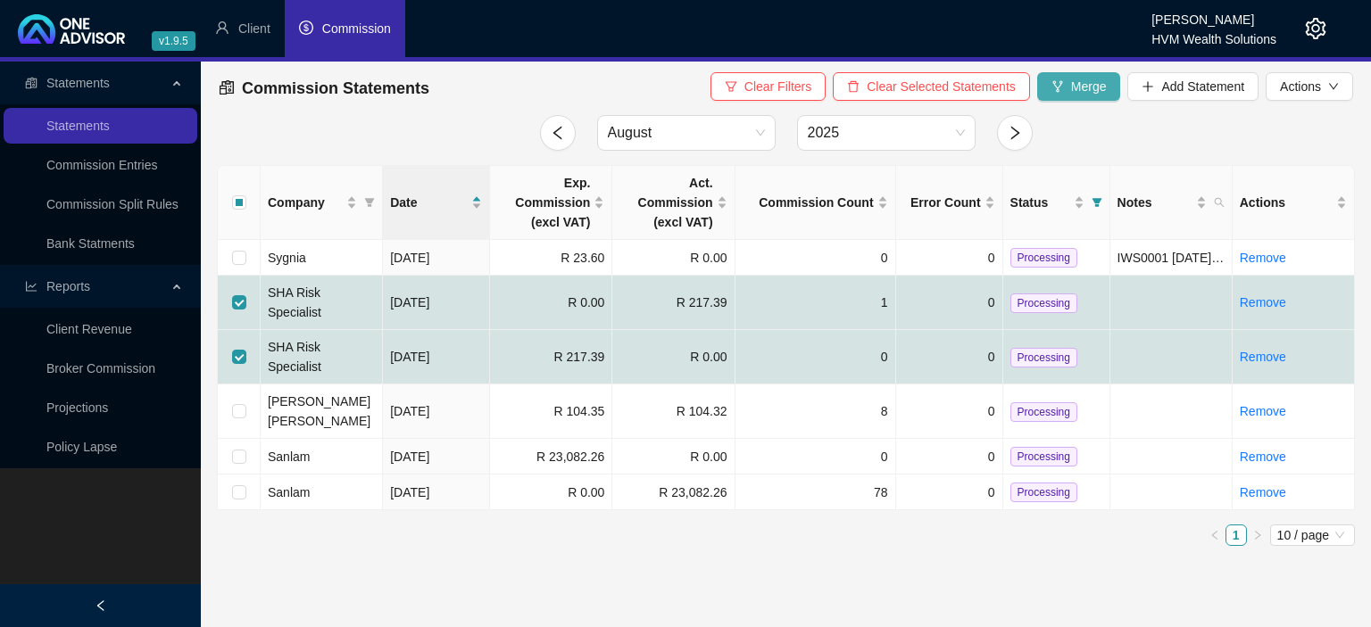
click at [1084, 96] on button "Merge" at bounding box center [1079, 86] width 84 height 29
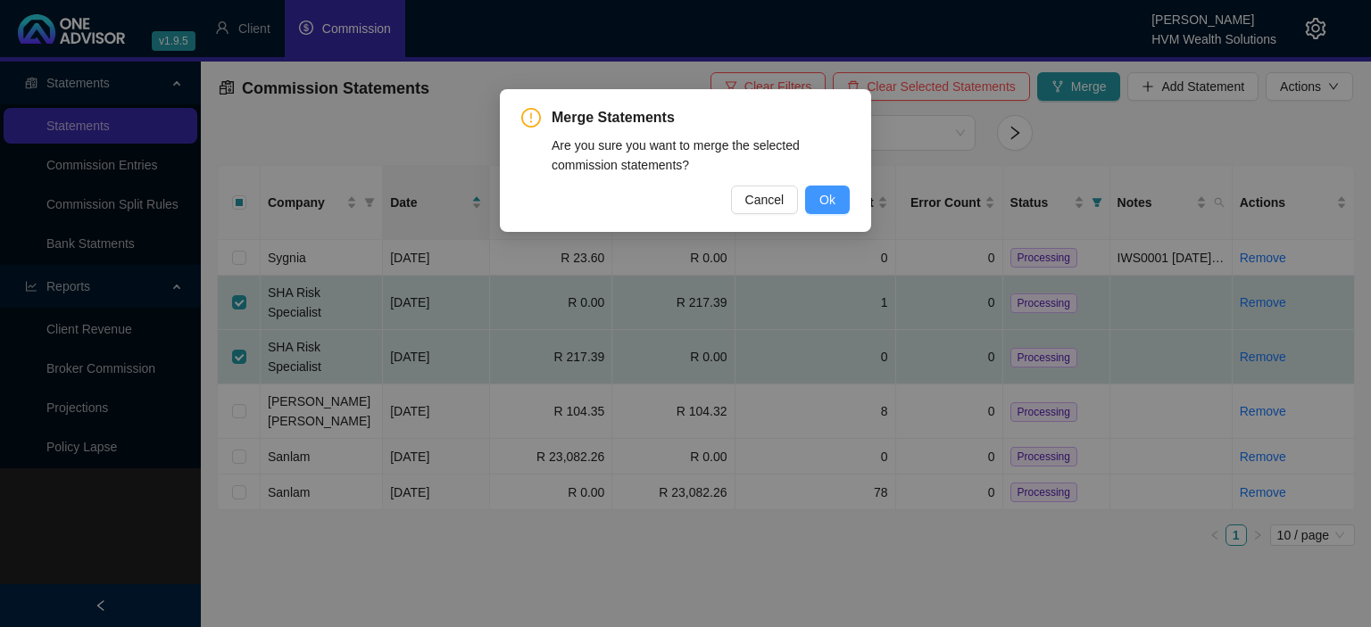
click at [813, 198] on button "Ok" at bounding box center [827, 200] width 45 height 29
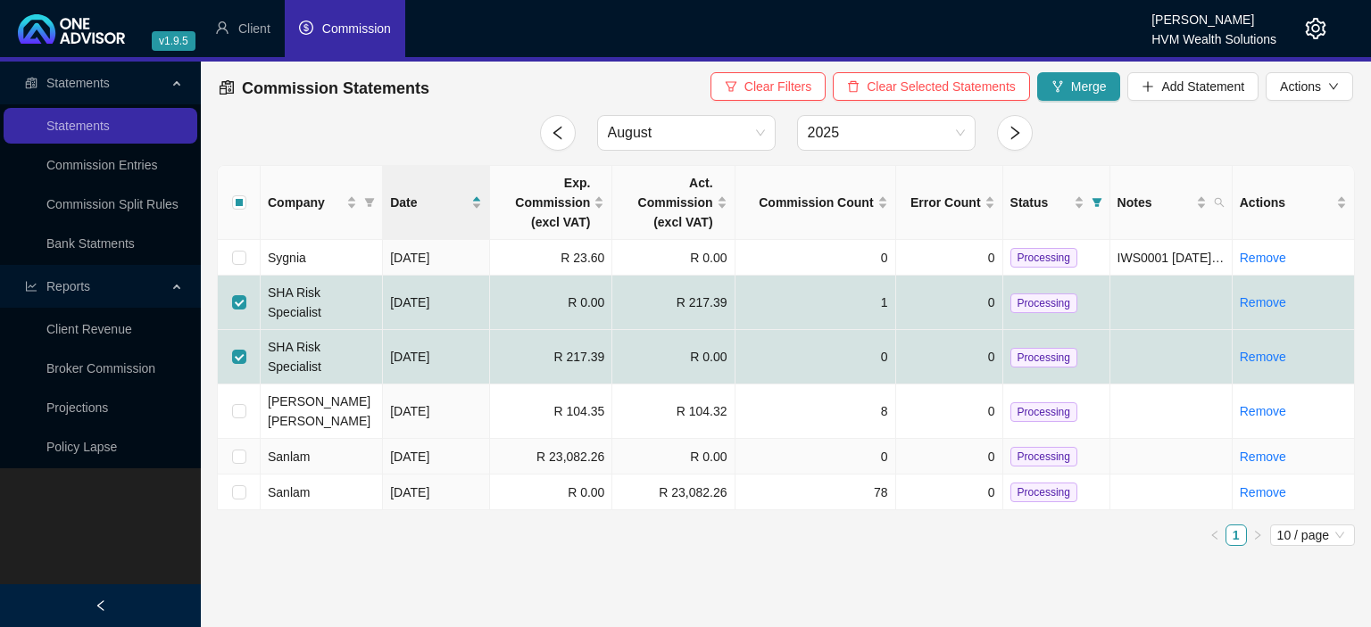
checkbox input "false"
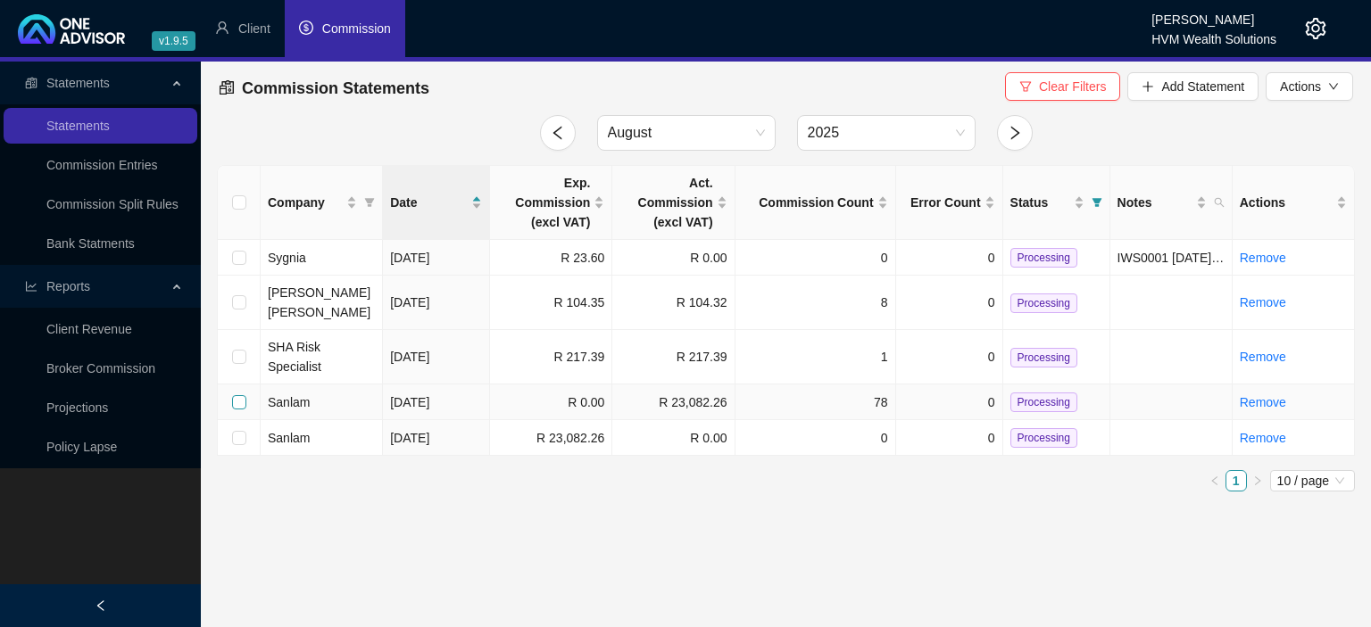
click at [237, 395] on input "checkbox" at bounding box center [239, 402] width 14 height 14
checkbox input "true"
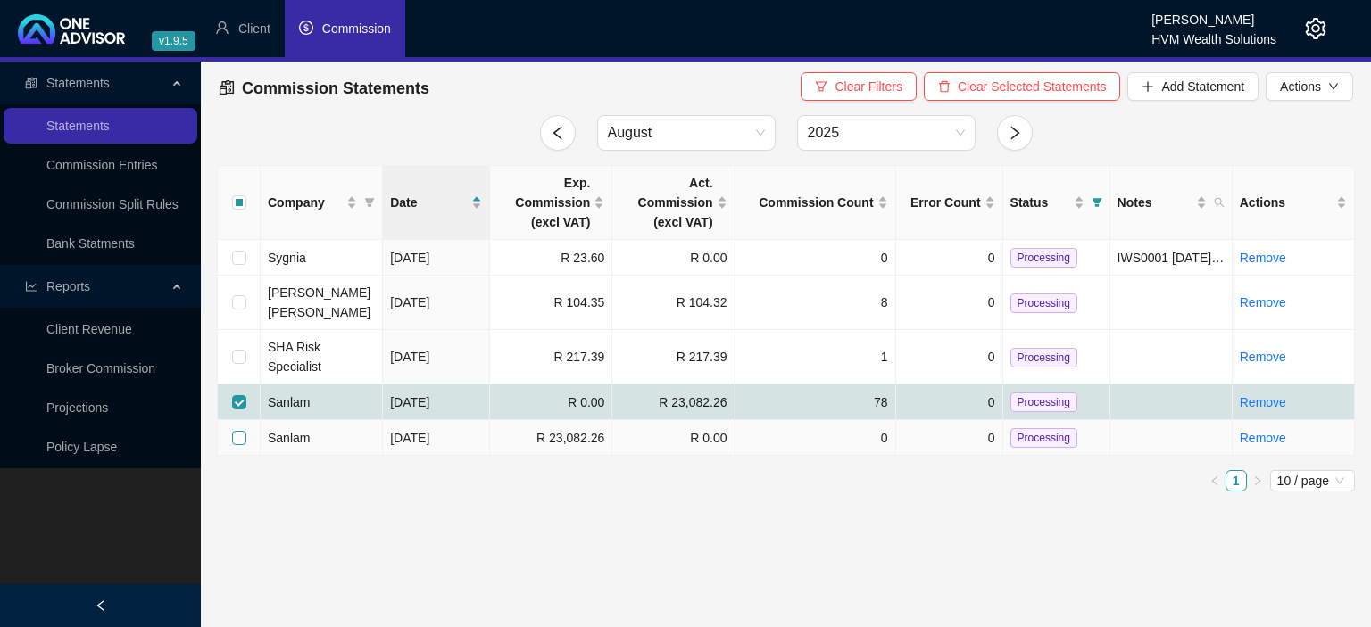
click at [244, 431] on input "checkbox" at bounding box center [239, 438] width 14 height 14
checkbox input "true"
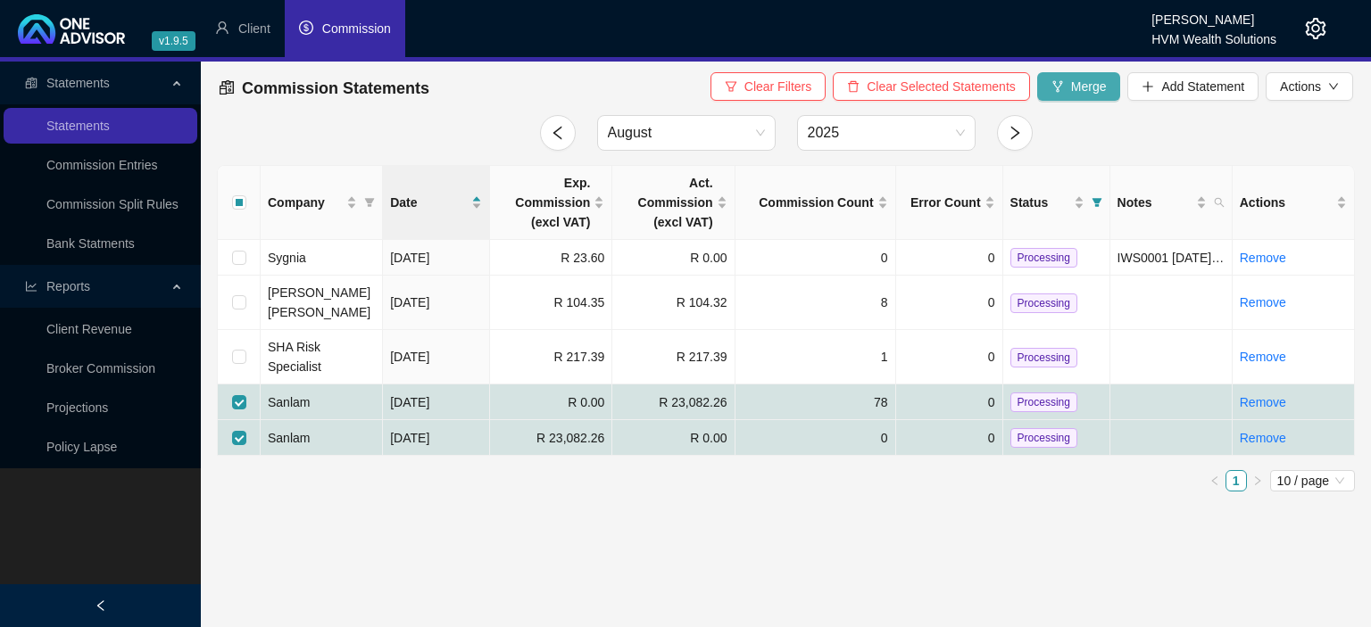
click at [1068, 89] on button "Merge" at bounding box center [1079, 86] width 84 height 29
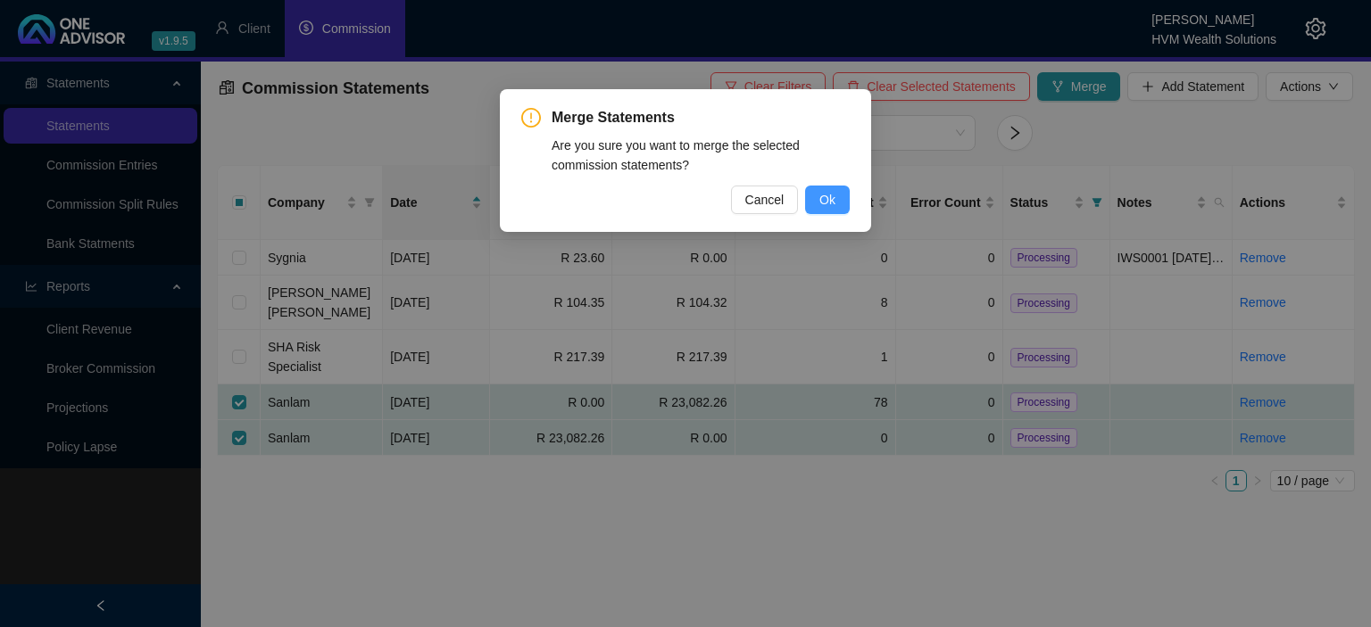
click at [843, 201] on button "Ok" at bounding box center [827, 200] width 45 height 29
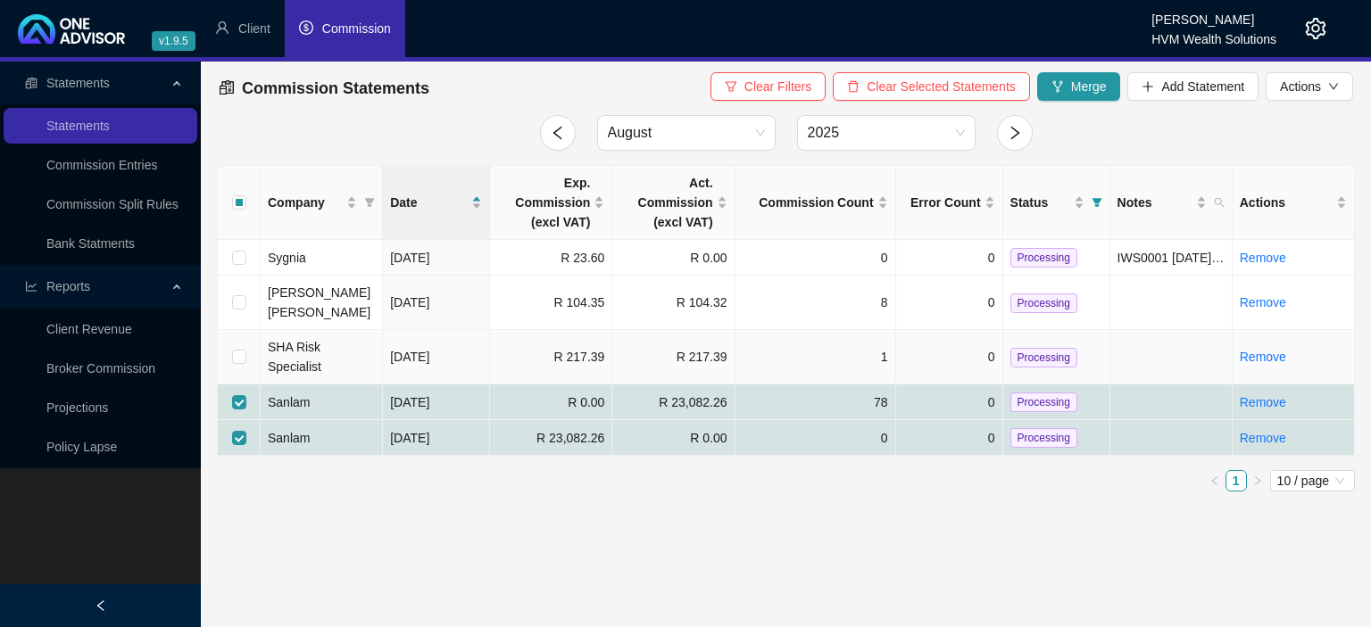
checkbox input "false"
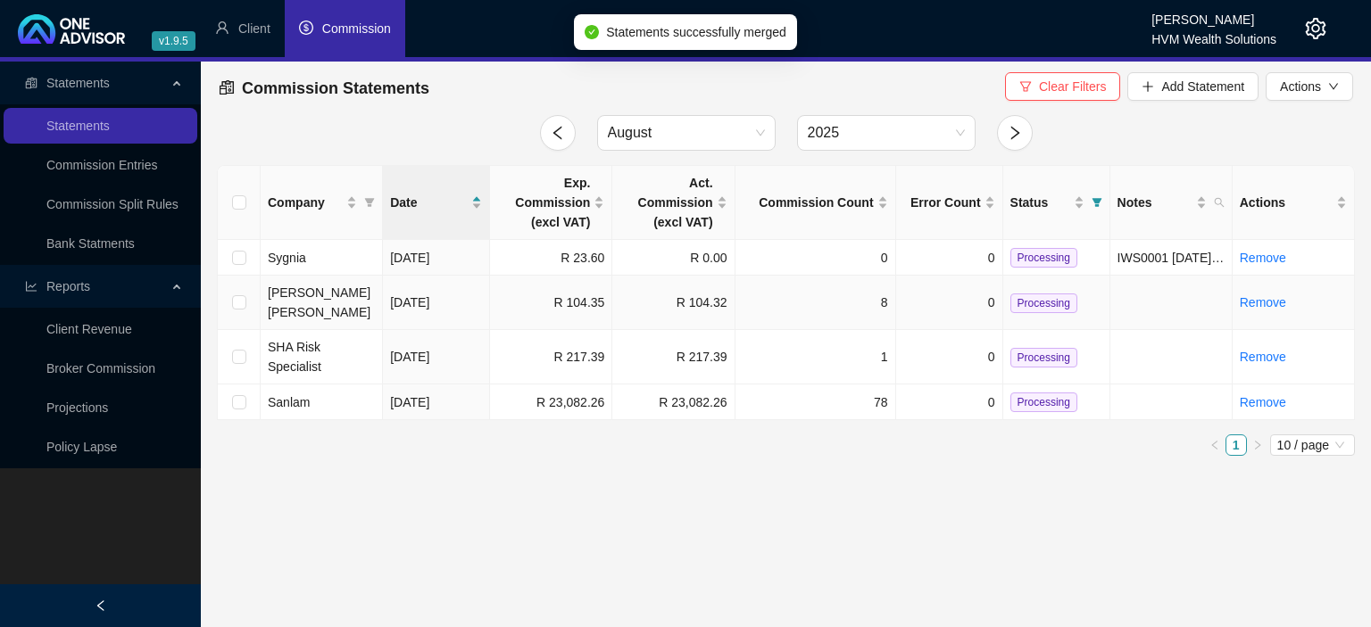
click at [1040, 294] on span "Processing" at bounding box center [1043, 304] width 67 height 20
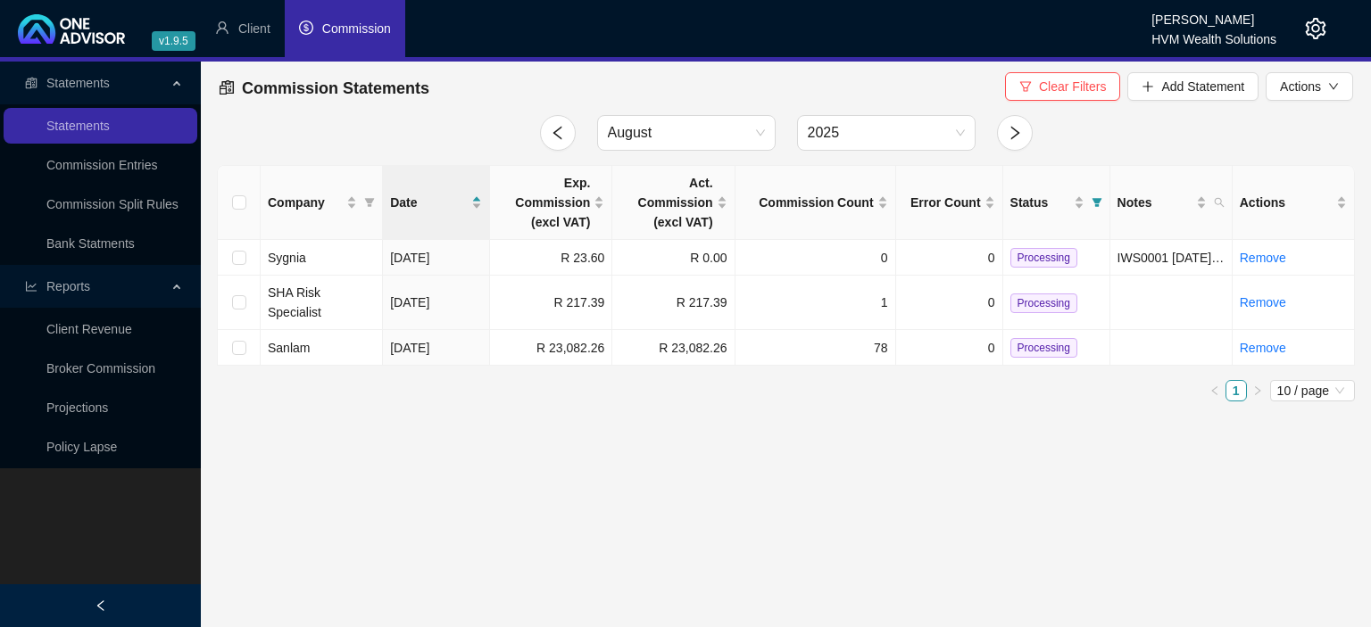
click at [1040, 294] on span "Processing" at bounding box center [1043, 304] width 67 height 20
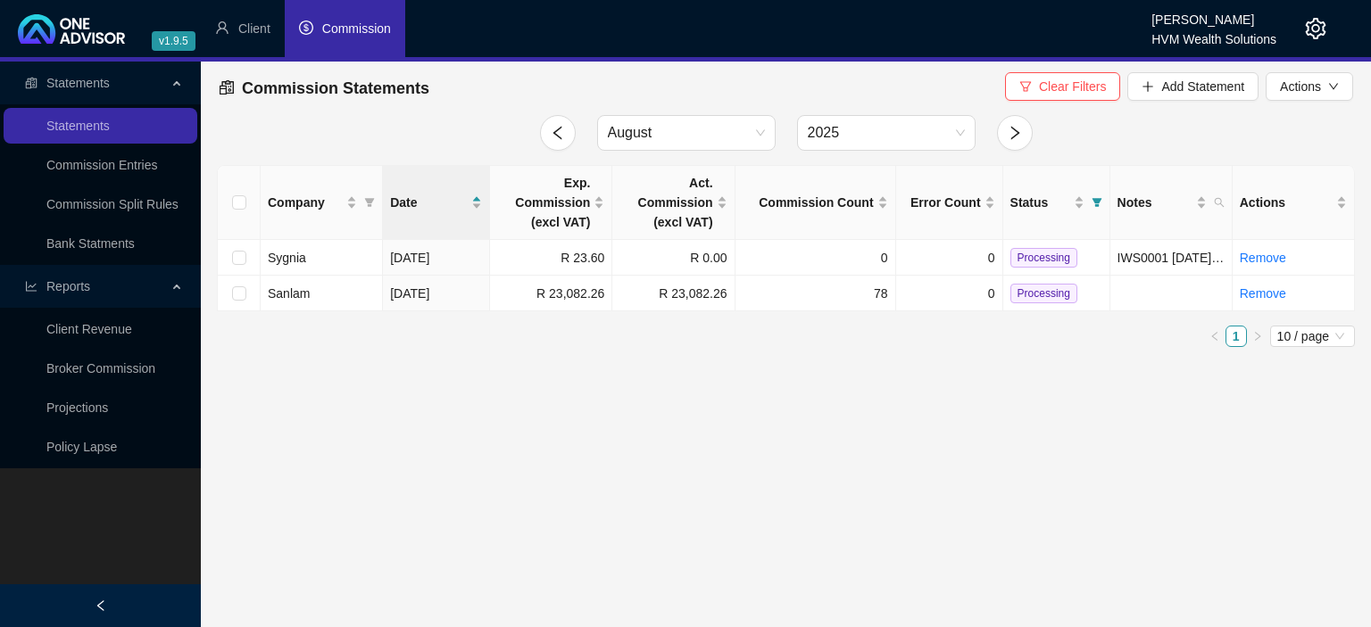
click at [1039, 292] on span "Processing" at bounding box center [1043, 294] width 67 height 20
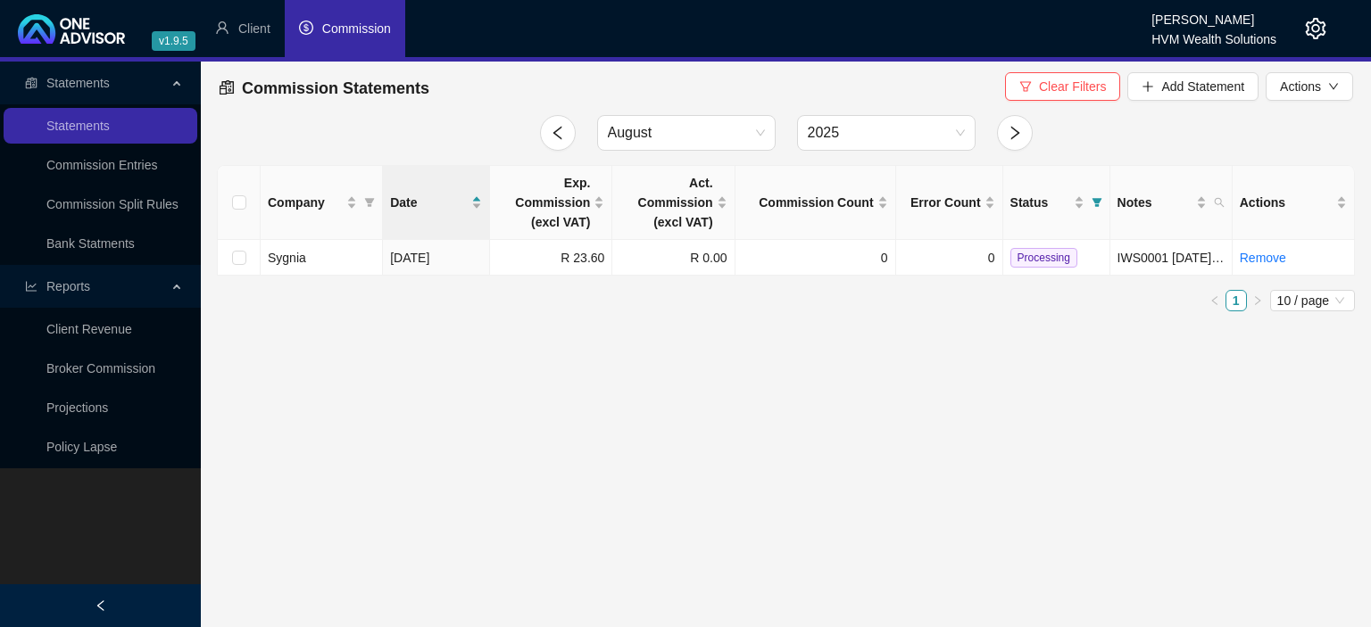
click at [1308, 27] on icon "setting" at bounding box center [1315, 28] width 21 height 21
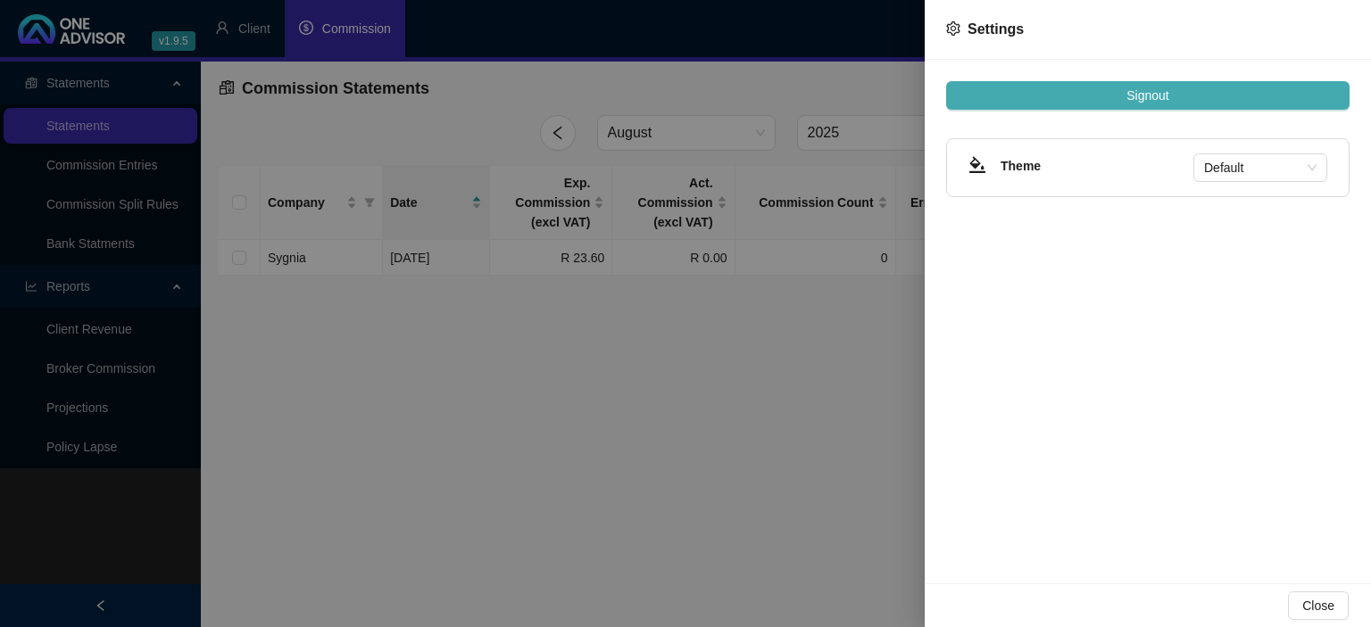
click at [1111, 87] on button "Signout" at bounding box center [1147, 95] width 403 height 29
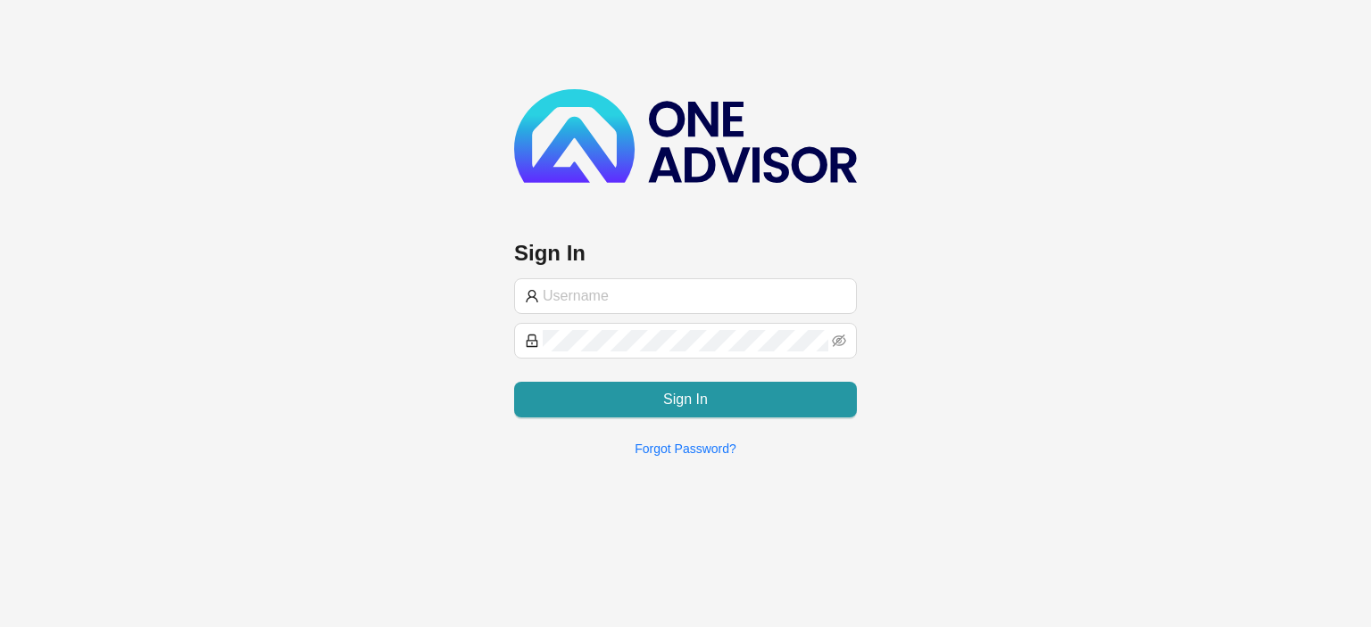
type input "[EMAIL_ADDRESS][DOMAIN_NAME]"
